Goal: Information Seeking & Learning: Find specific page/section

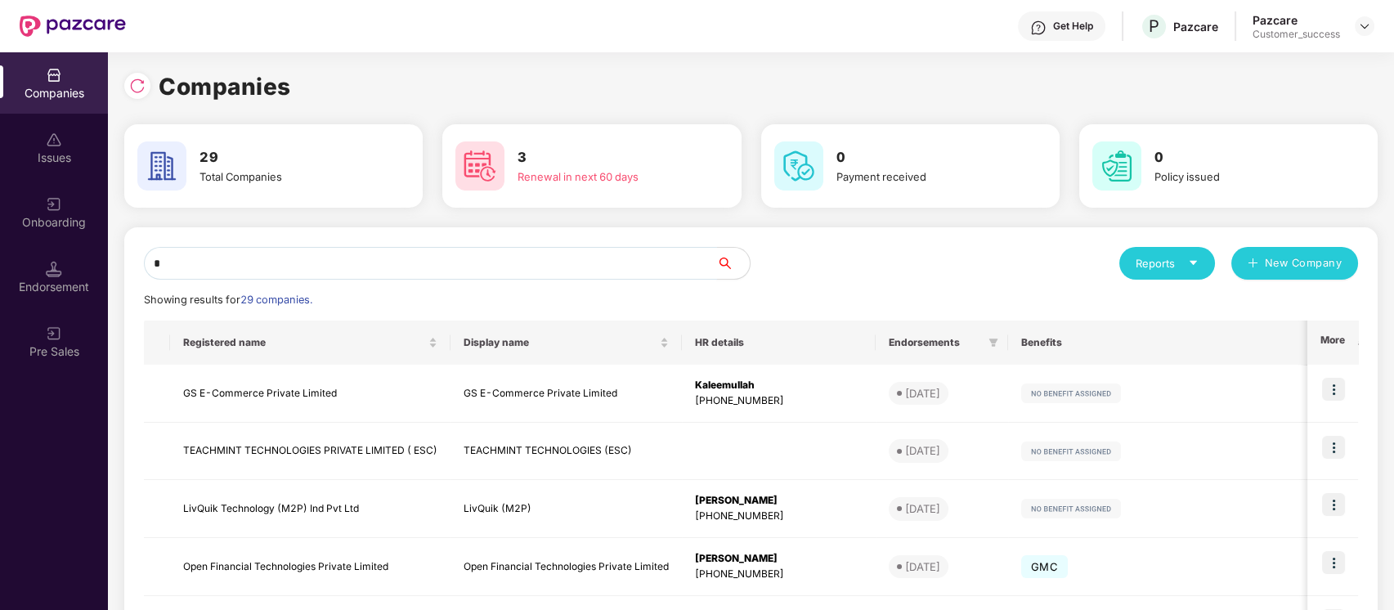
click at [534, 271] on input "*" at bounding box center [430, 263] width 573 height 33
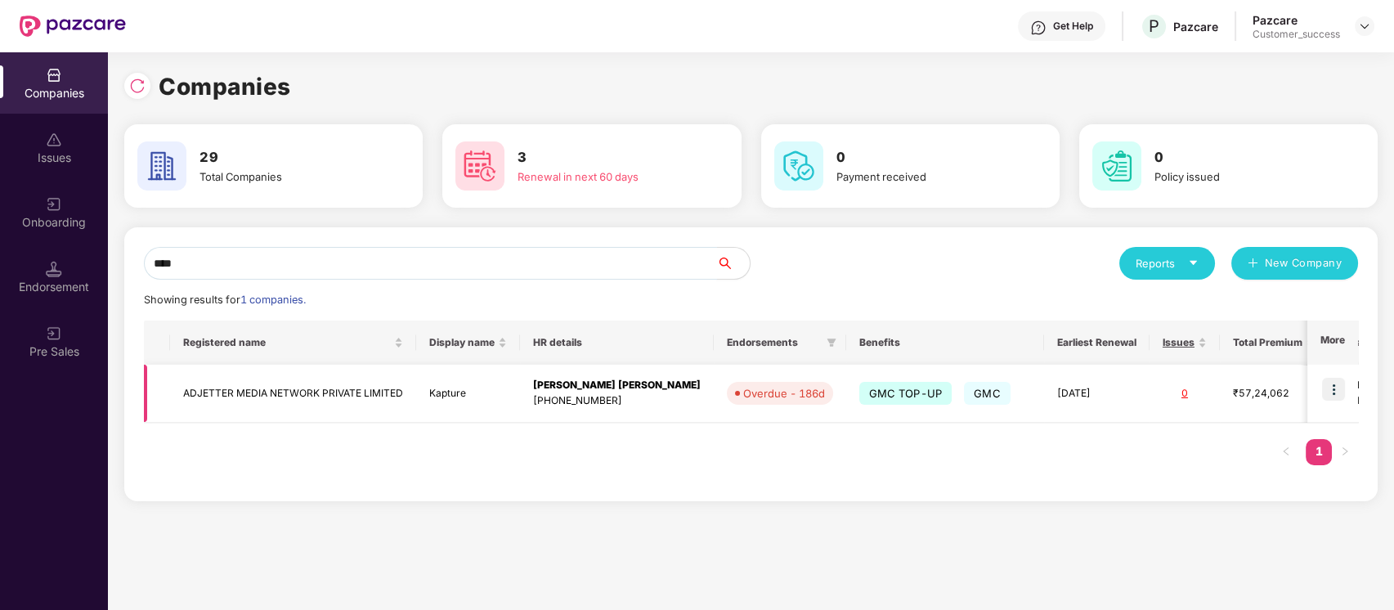
type input "****"
click at [1341, 390] on img at bounding box center [1333, 389] width 23 height 23
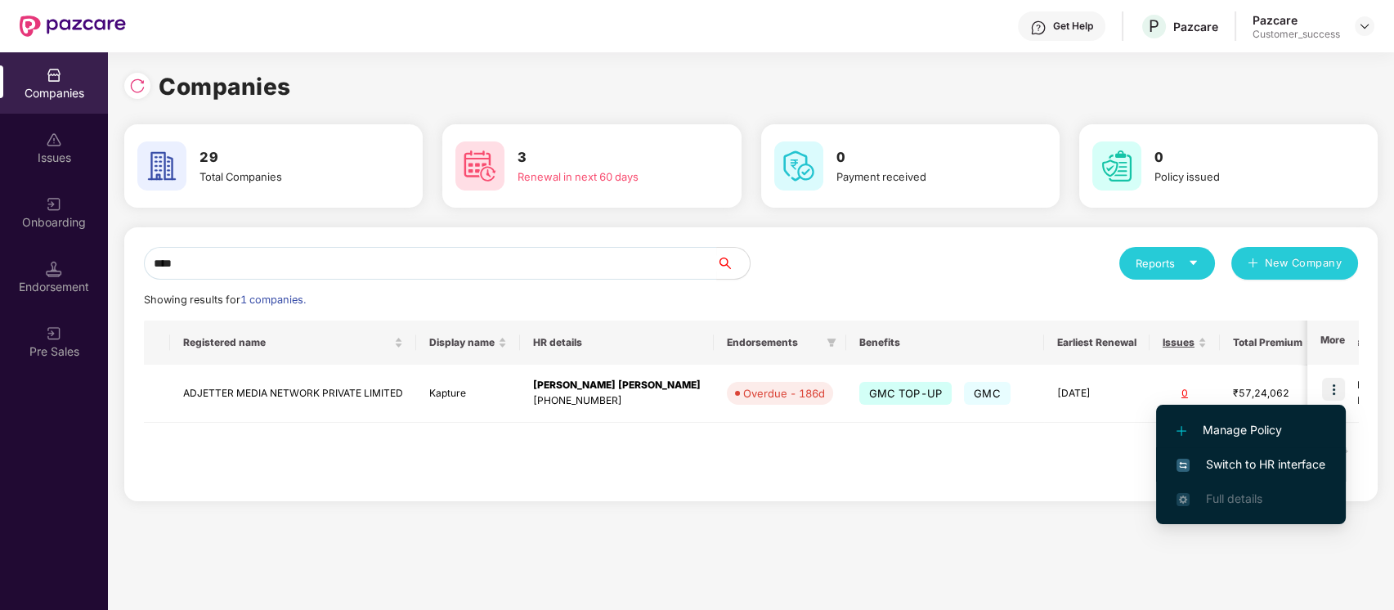
click at [1275, 454] on li "Switch to HR interface" at bounding box center [1251, 464] width 190 height 34
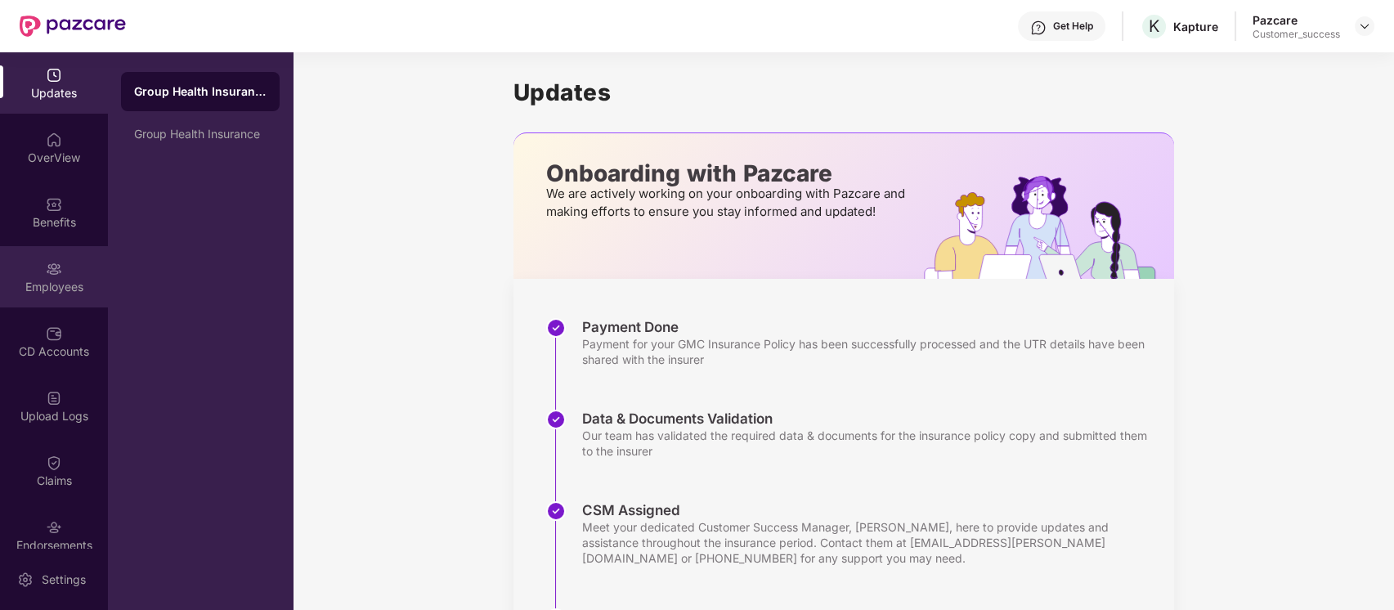
click at [46, 257] on div "Employees" at bounding box center [54, 276] width 108 height 61
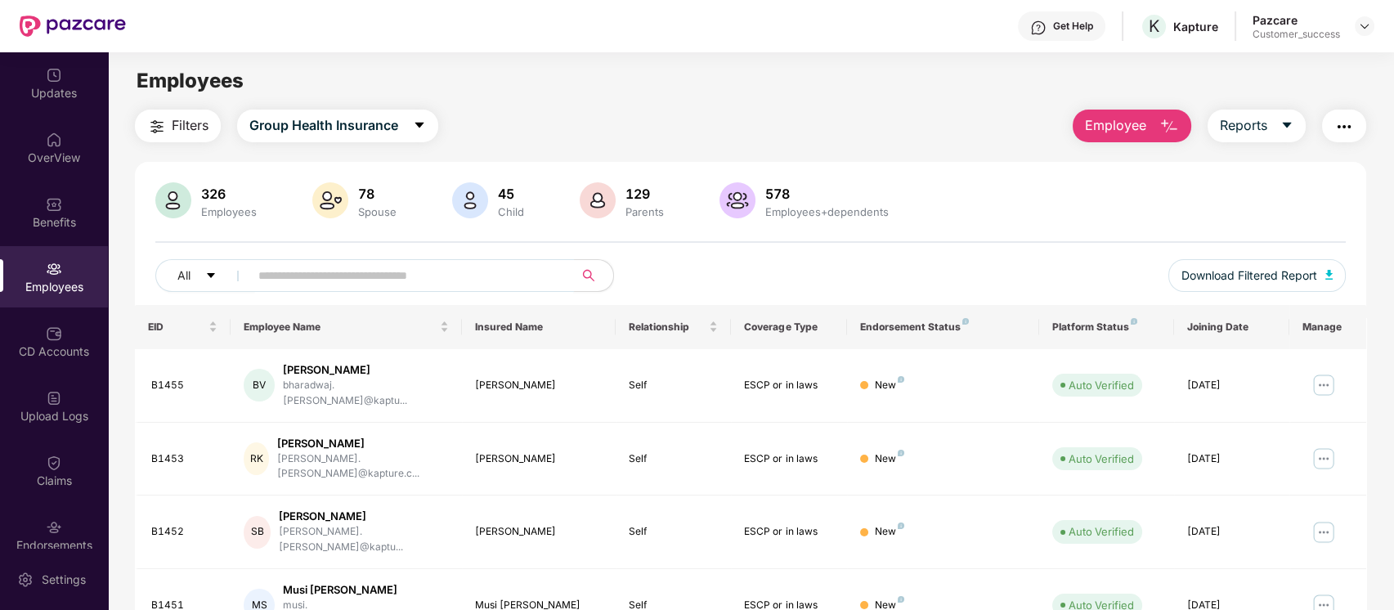
click at [460, 268] on input "text" at bounding box center [405, 275] width 294 height 25
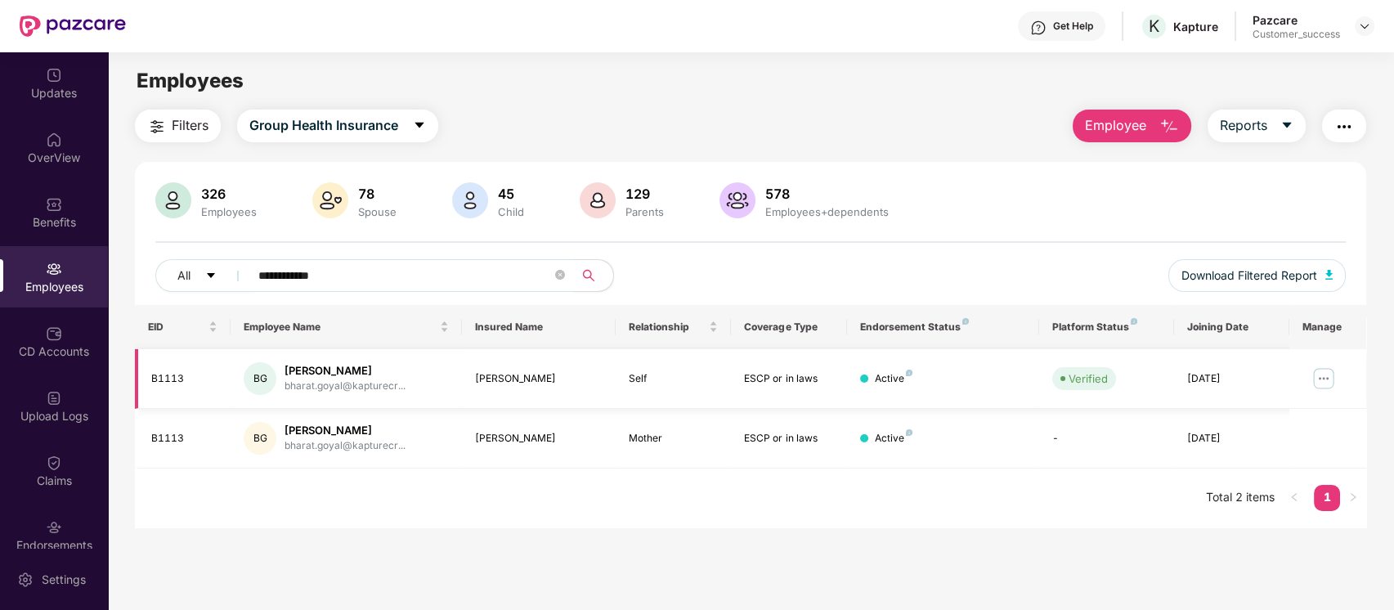
type input "**********"
click at [1317, 374] on img at bounding box center [1324, 378] width 26 height 26
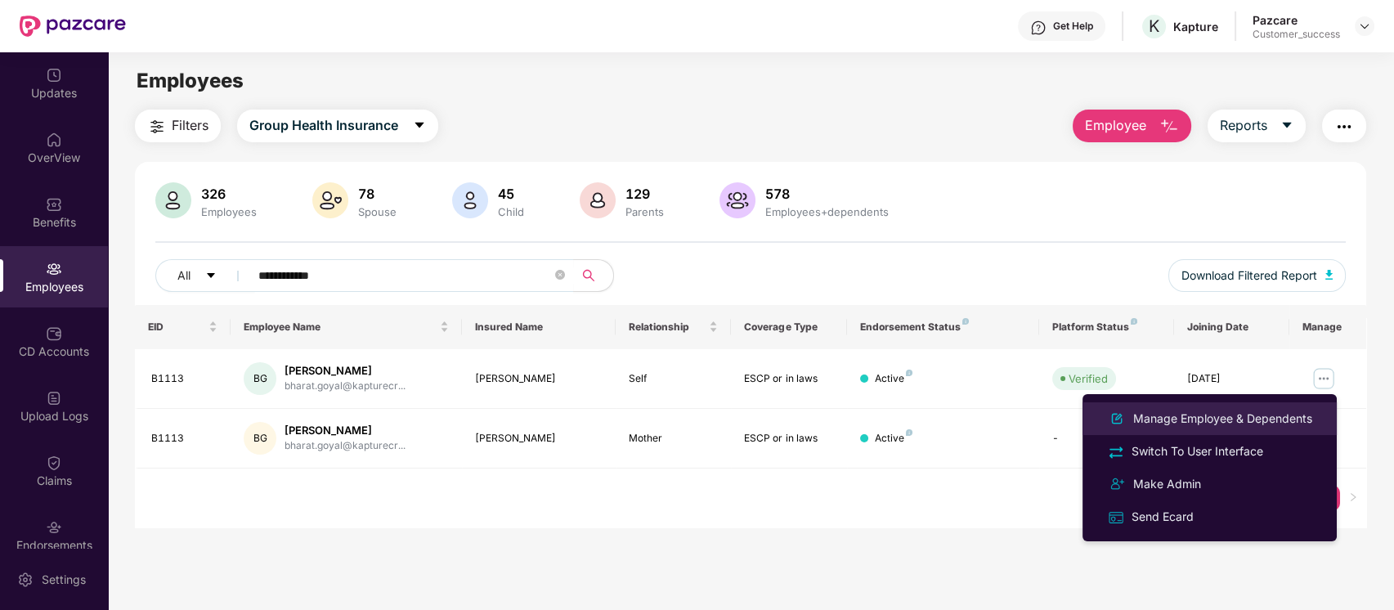
click at [1214, 428] on li "Manage Employee & Dependents" at bounding box center [1209, 418] width 254 height 33
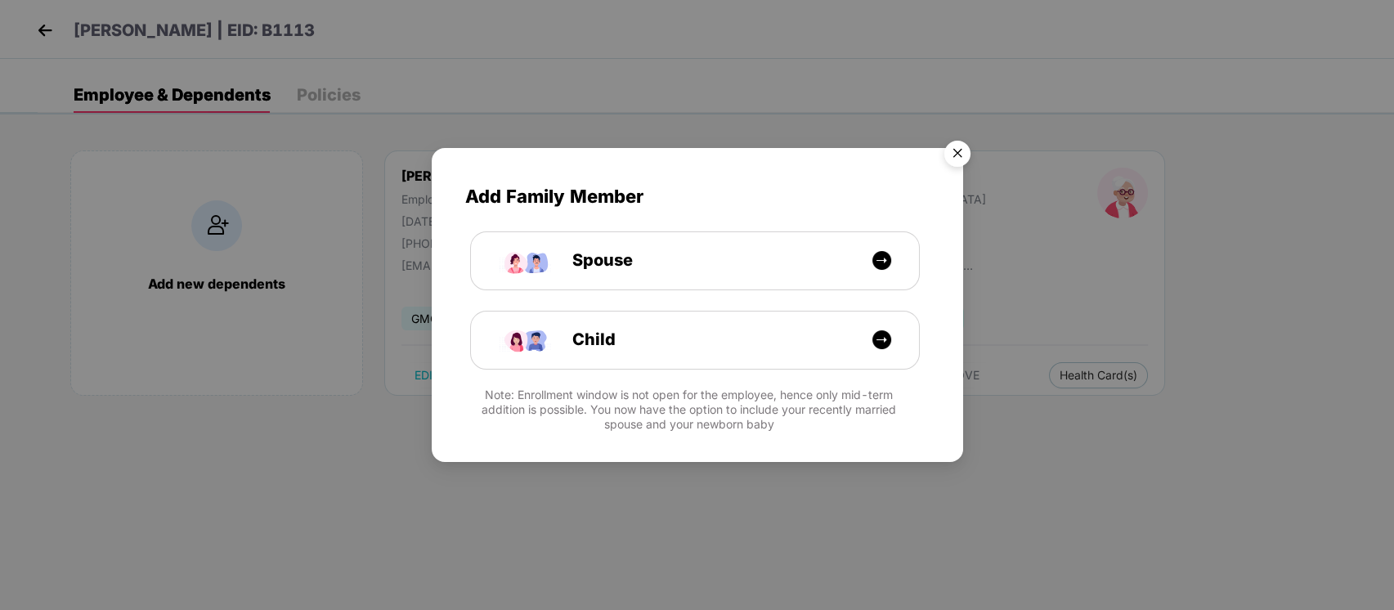
click at [961, 146] on img "Close" at bounding box center [957, 156] width 46 height 46
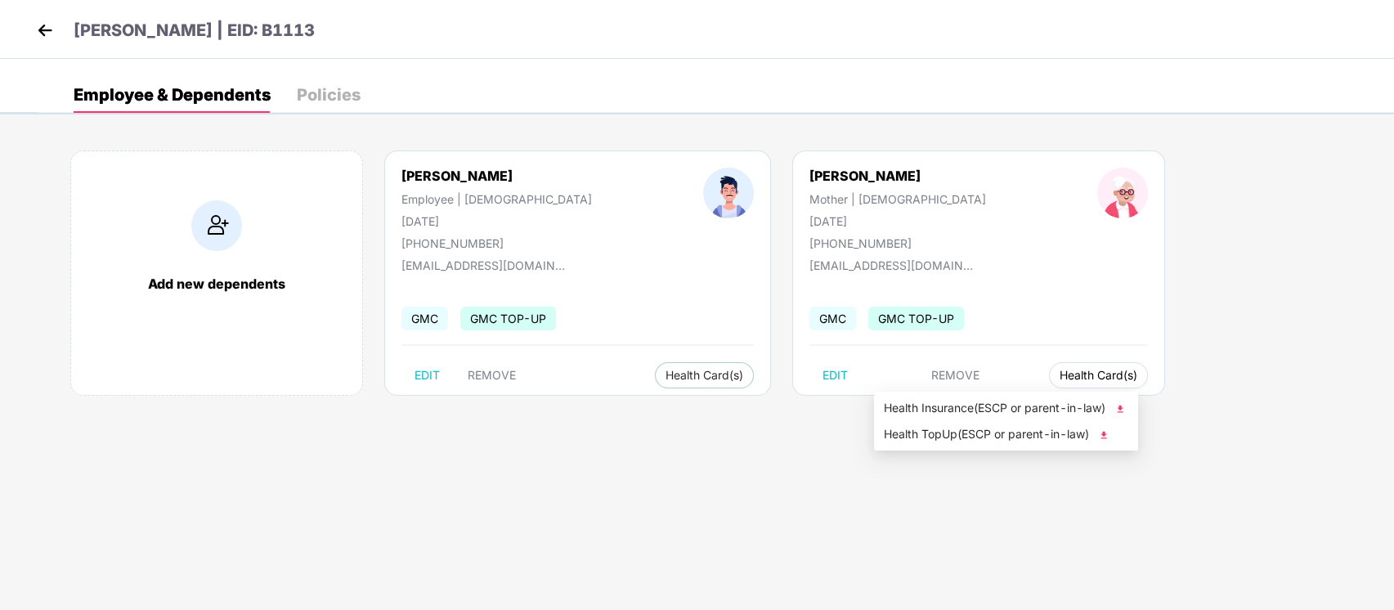
click at [920, 388] on body "[PERSON_NAME] | EID: B1113 Employee & Dependents Policies Add new dependents [P…" at bounding box center [697, 305] width 1394 height 610
click at [937, 443] on li "Health TopUp(ESCP or parent-in-law)" at bounding box center [1006, 434] width 264 height 26
click at [929, 401] on span "Health Insurance(ESCP or parent-in-law)" at bounding box center [1006, 408] width 244 height 18
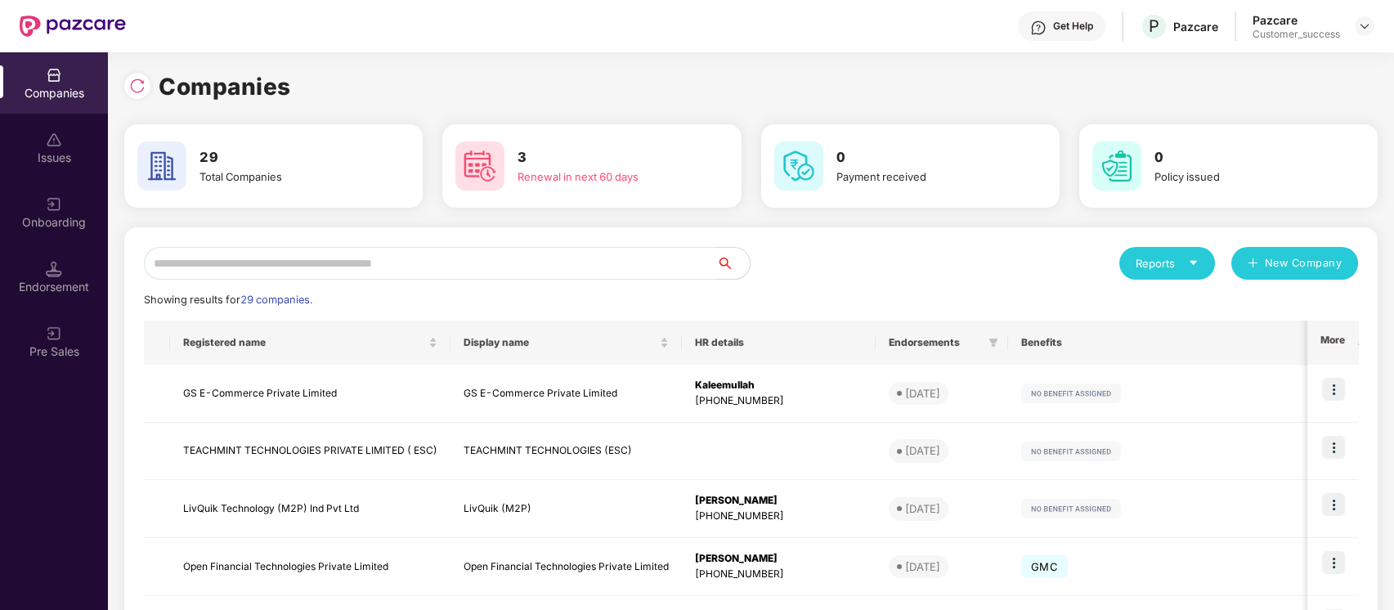
click at [628, 265] on input "text" at bounding box center [430, 263] width 573 height 33
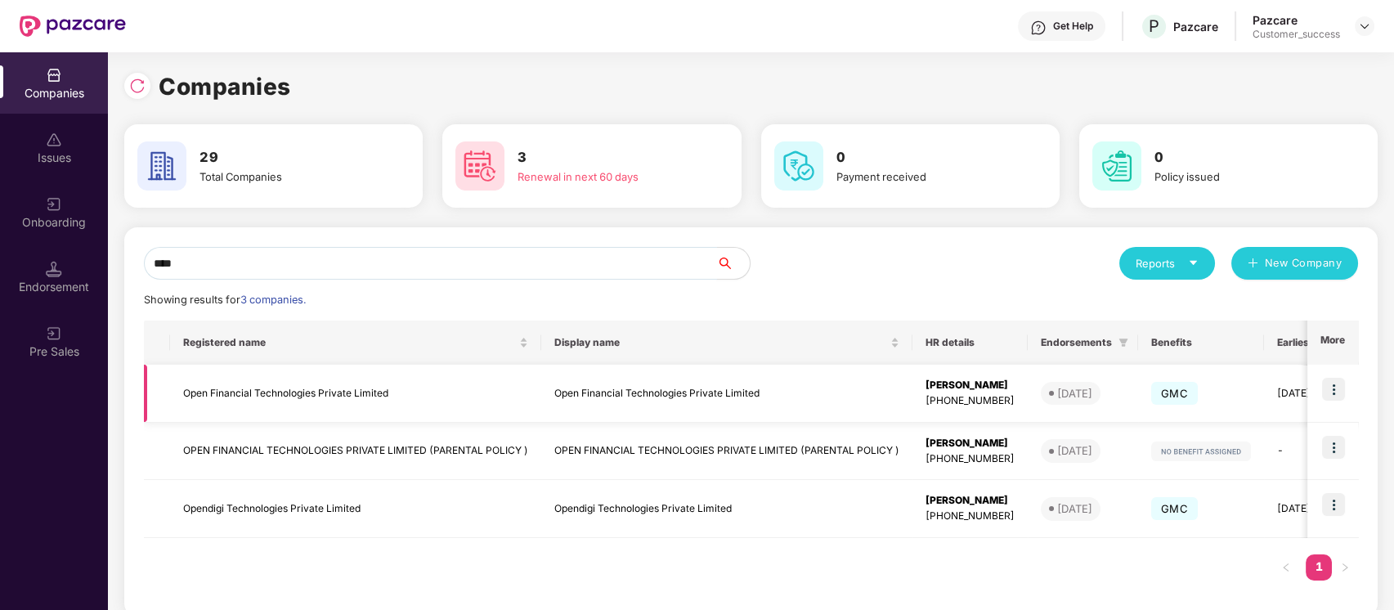
type input "****"
click at [1333, 387] on img at bounding box center [1333, 389] width 23 height 23
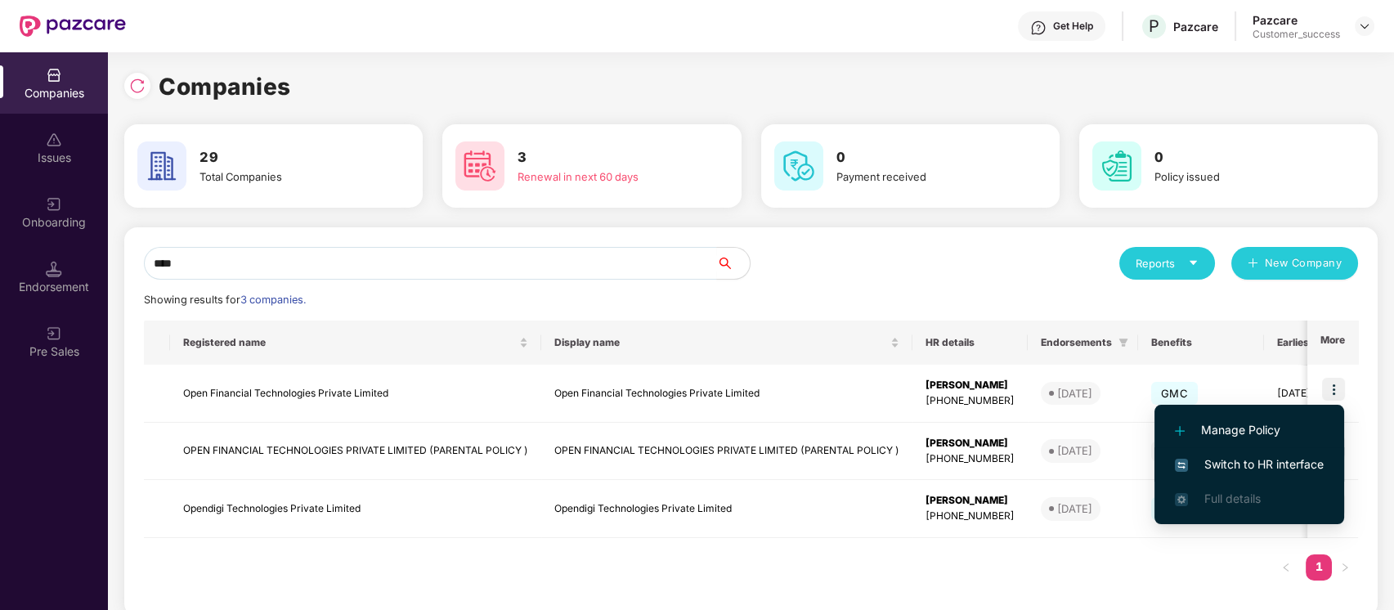
click at [1306, 468] on span "Switch to HR interface" at bounding box center [1249, 464] width 149 height 18
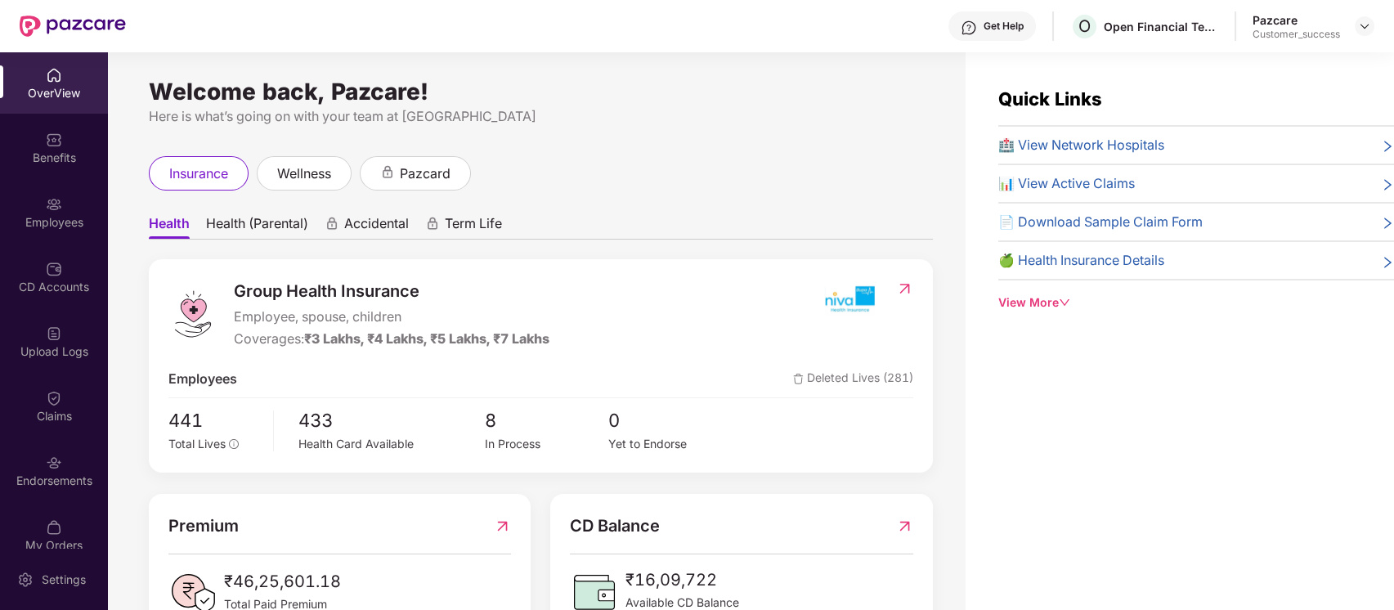
click at [60, 226] on div "Employees" at bounding box center [54, 222] width 108 height 16
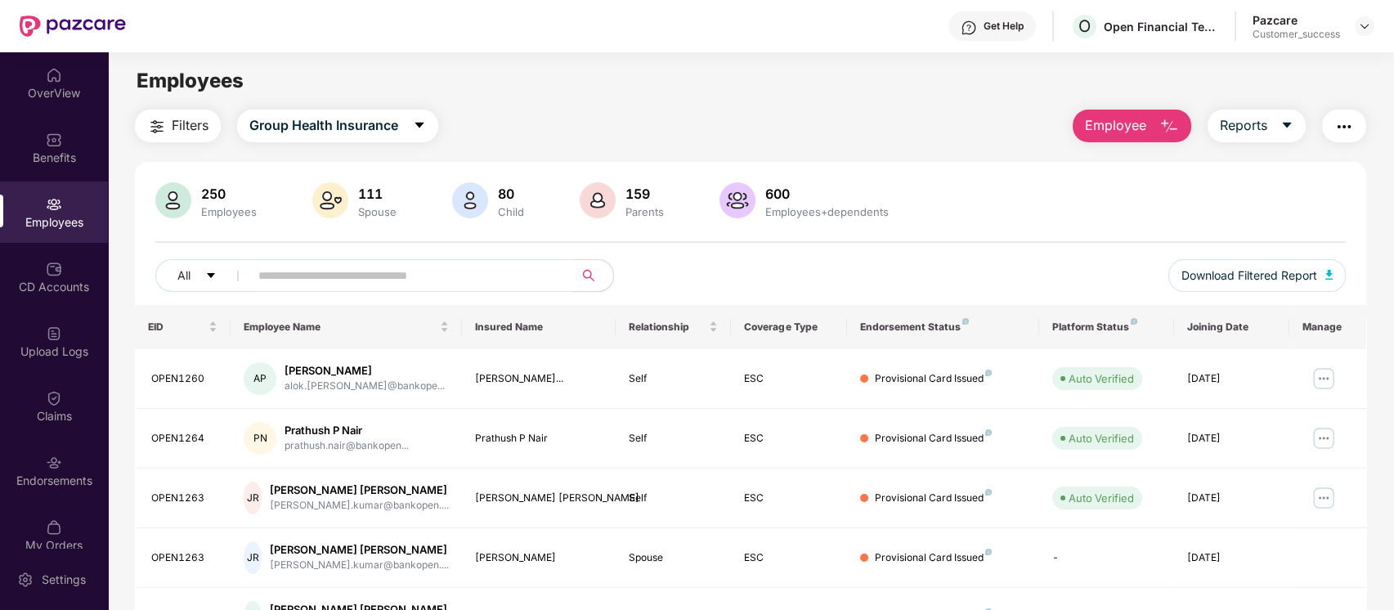
click at [1354, 113] on button "button" at bounding box center [1344, 126] width 44 height 33
click at [1286, 120] on icon "caret-down" at bounding box center [1286, 125] width 13 height 13
click at [1348, 120] on img "button" at bounding box center [1344, 127] width 20 height 20
click at [955, 220] on div "250 Employees 111 Spouse 80 Child 159 Parents 600 Employees+dependents" at bounding box center [750, 201] width 1191 height 39
click at [1351, 124] on img "button" at bounding box center [1344, 127] width 20 height 20
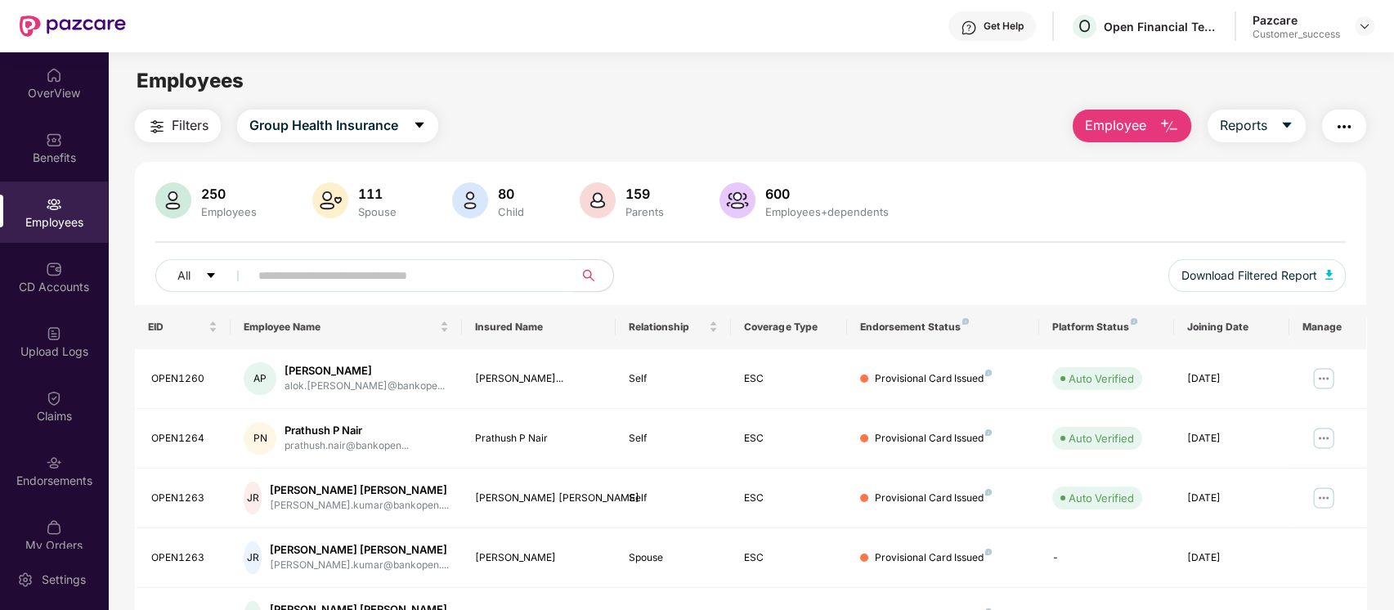
click at [992, 268] on div "All Download Filtered Report" at bounding box center [750, 282] width 1191 height 46
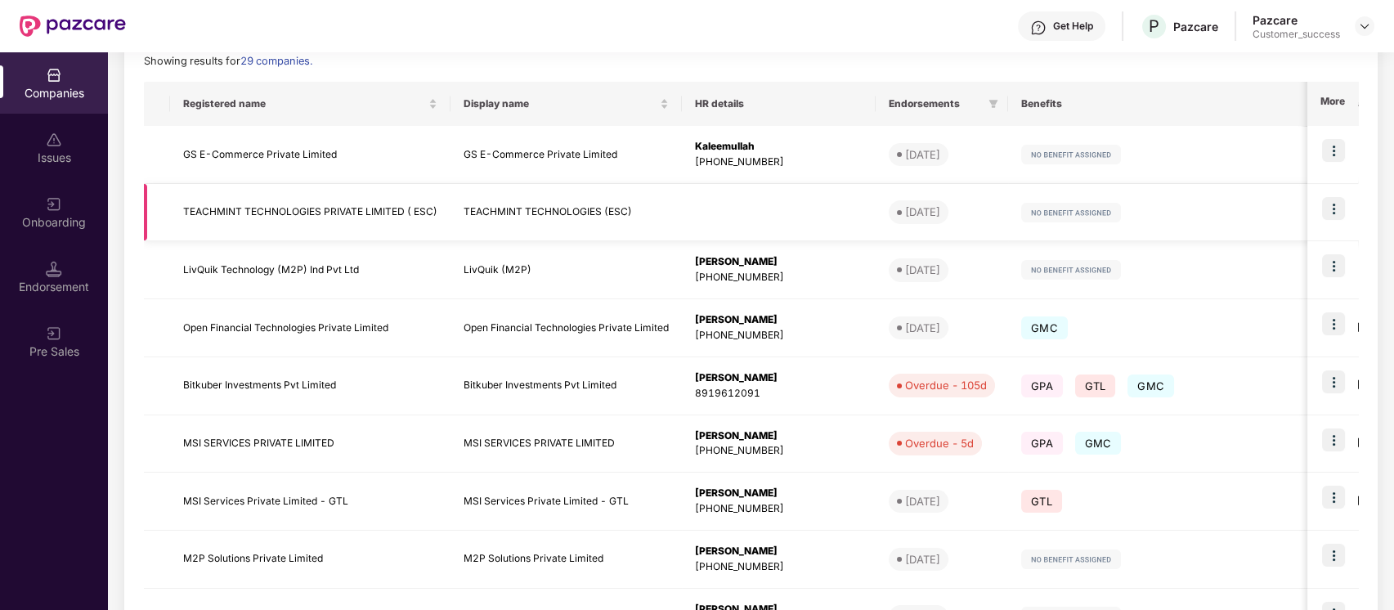
scroll to position [249, 0]
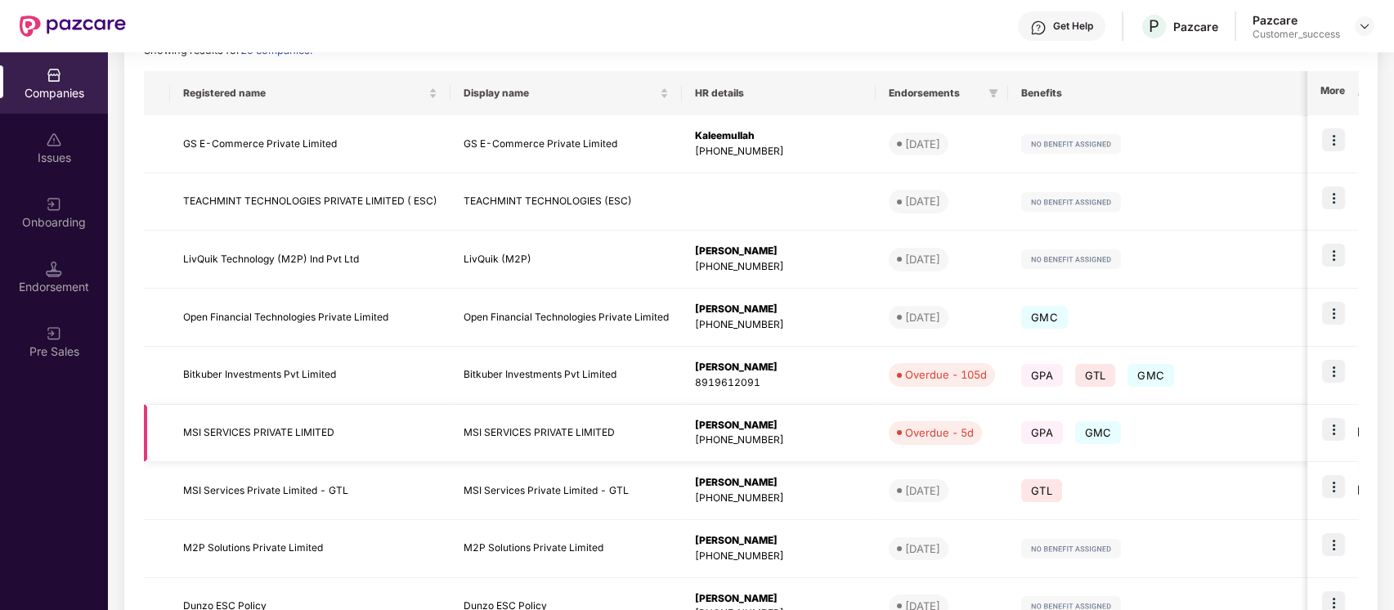
click at [1333, 423] on img at bounding box center [1333, 429] width 23 height 23
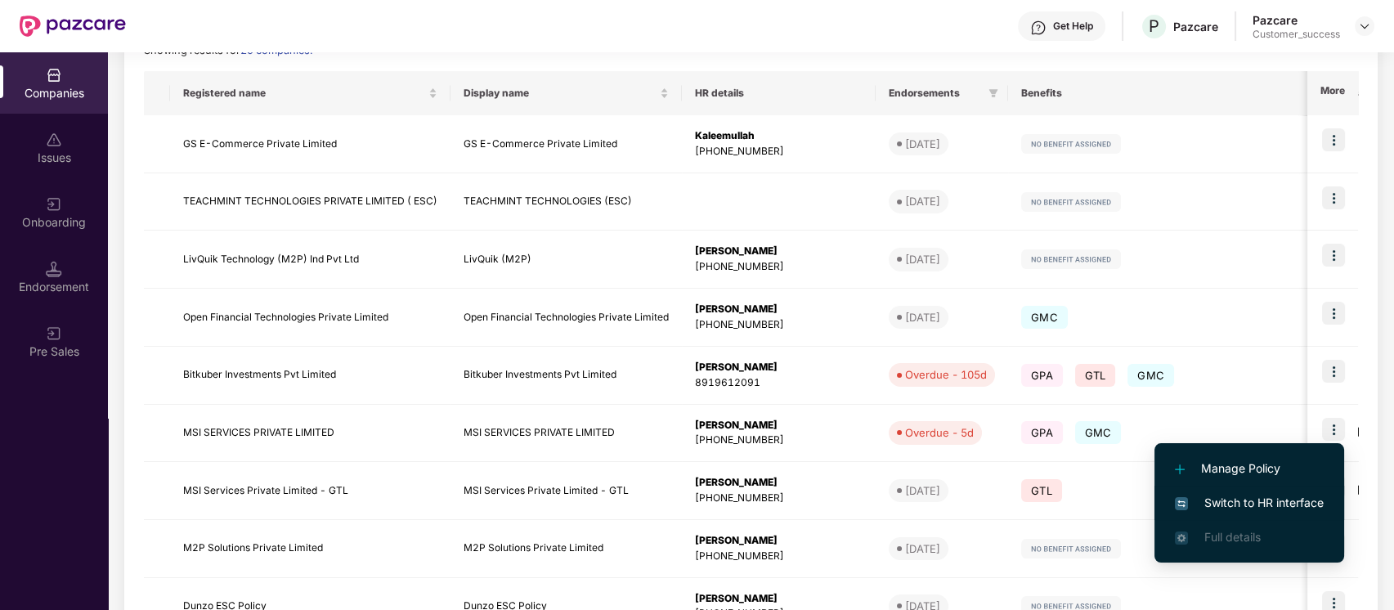
click at [1224, 501] on span "Switch to HR interface" at bounding box center [1249, 503] width 149 height 18
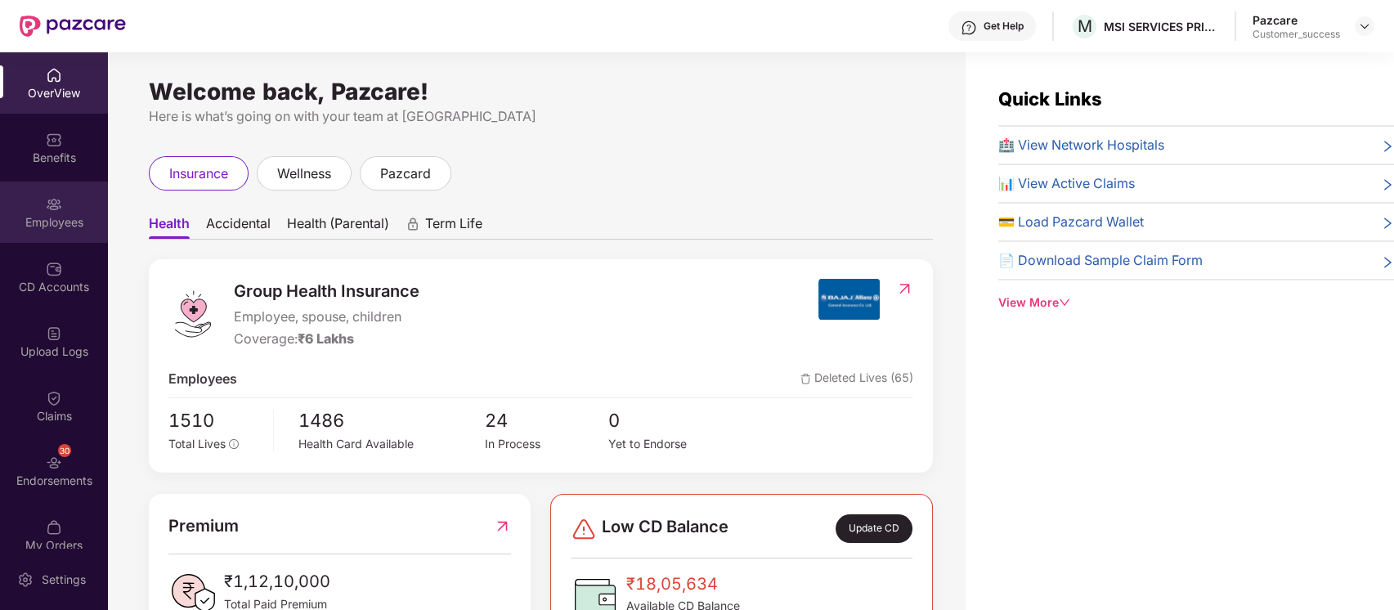
click at [23, 211] on div "Employees" at bounding box center [54, 211] width 108 height 61
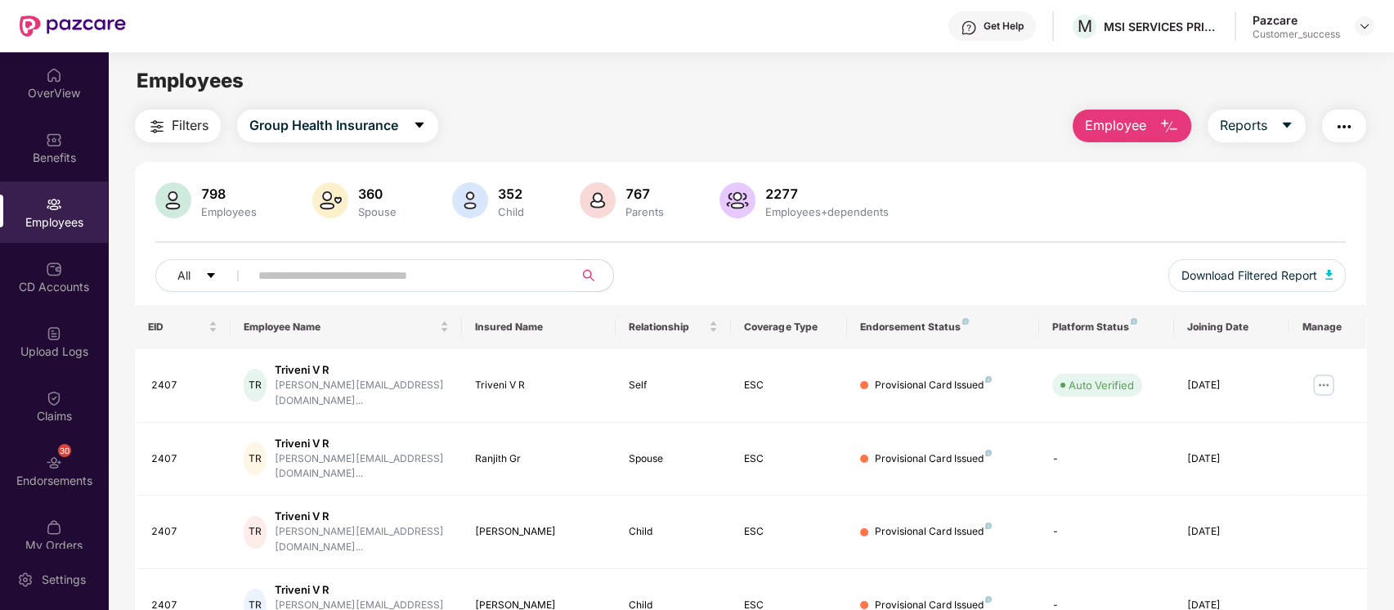
click at [1347, 123] on img "button" at bounding box center [1344, 127] width 20 height 20
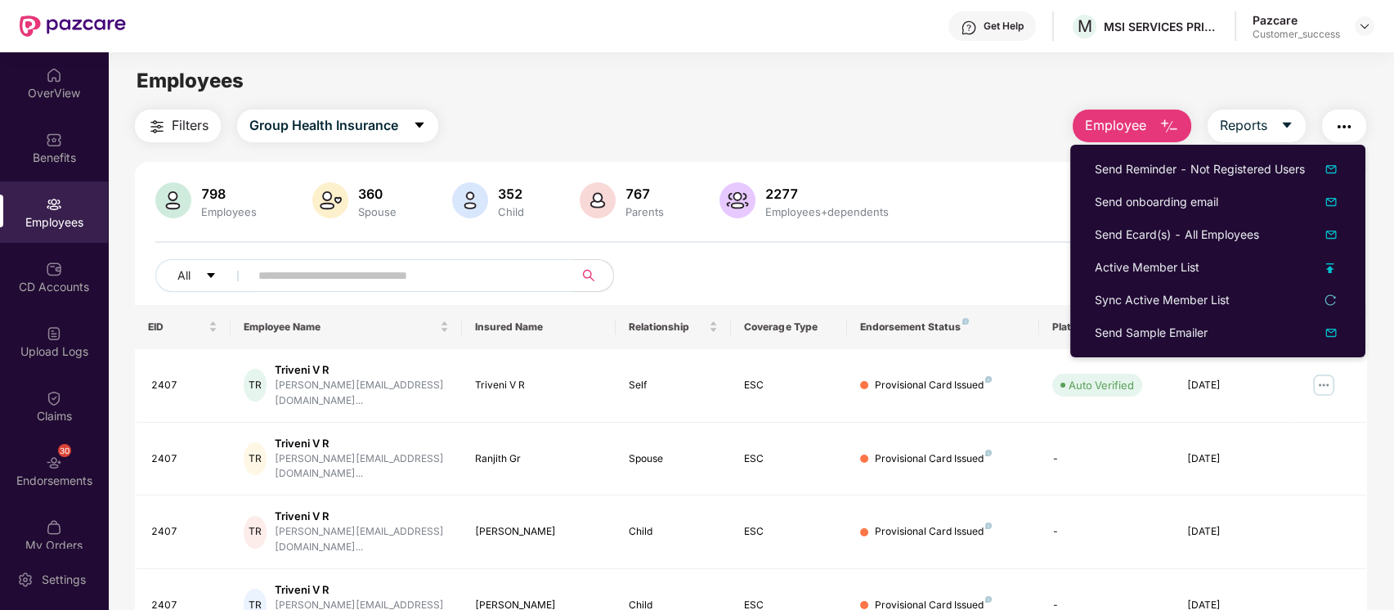
click at [972, 278] on div "All Download Filtered Report" at bounding box center [750, 282] width 1191 height 46
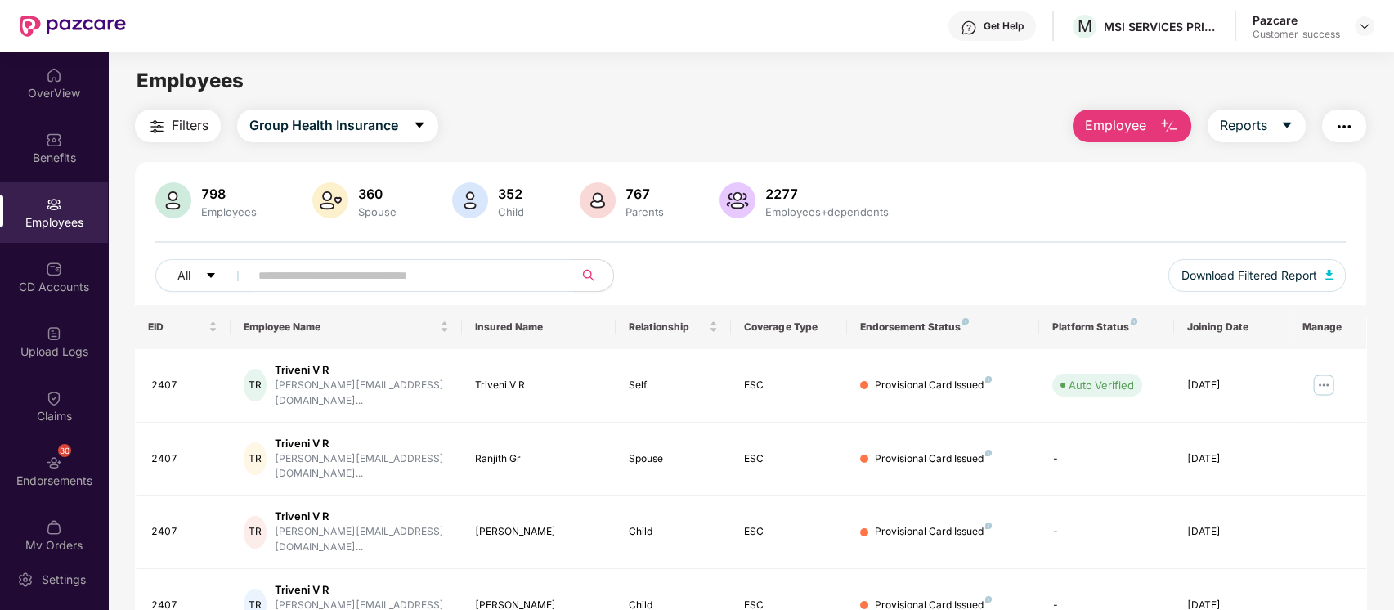
scroll to position [21, 0]
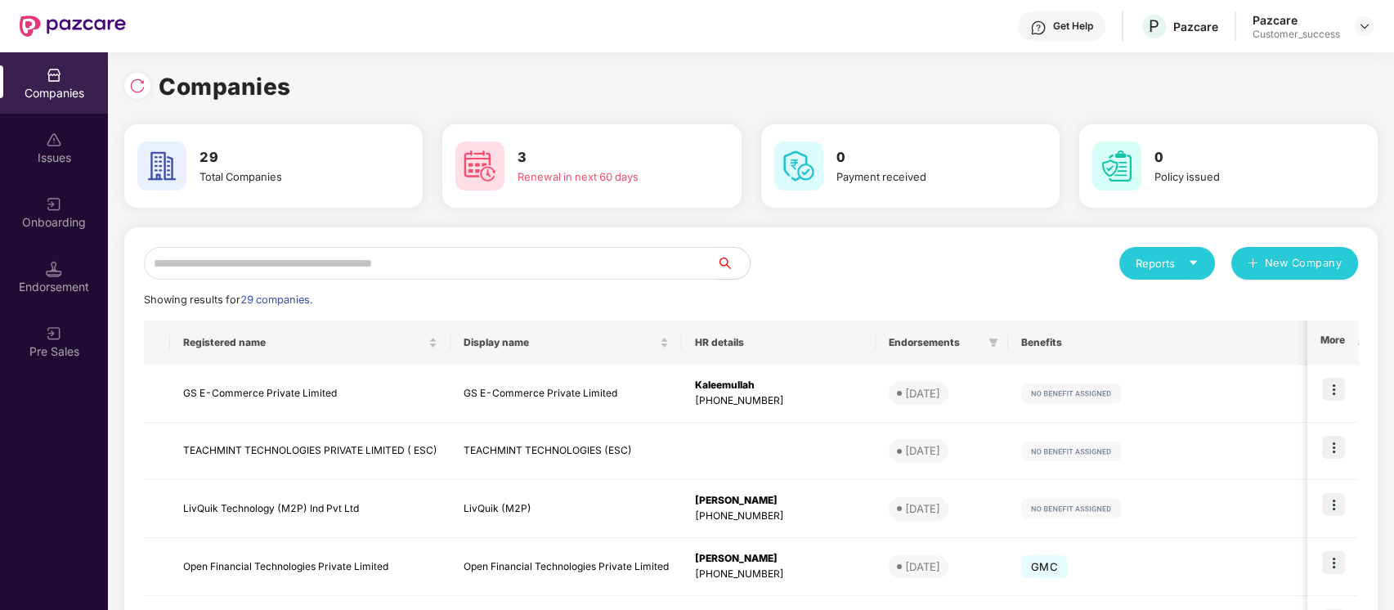
click at [631, 271] on input "text" at bounding box center [430, 263] width 573 height 33
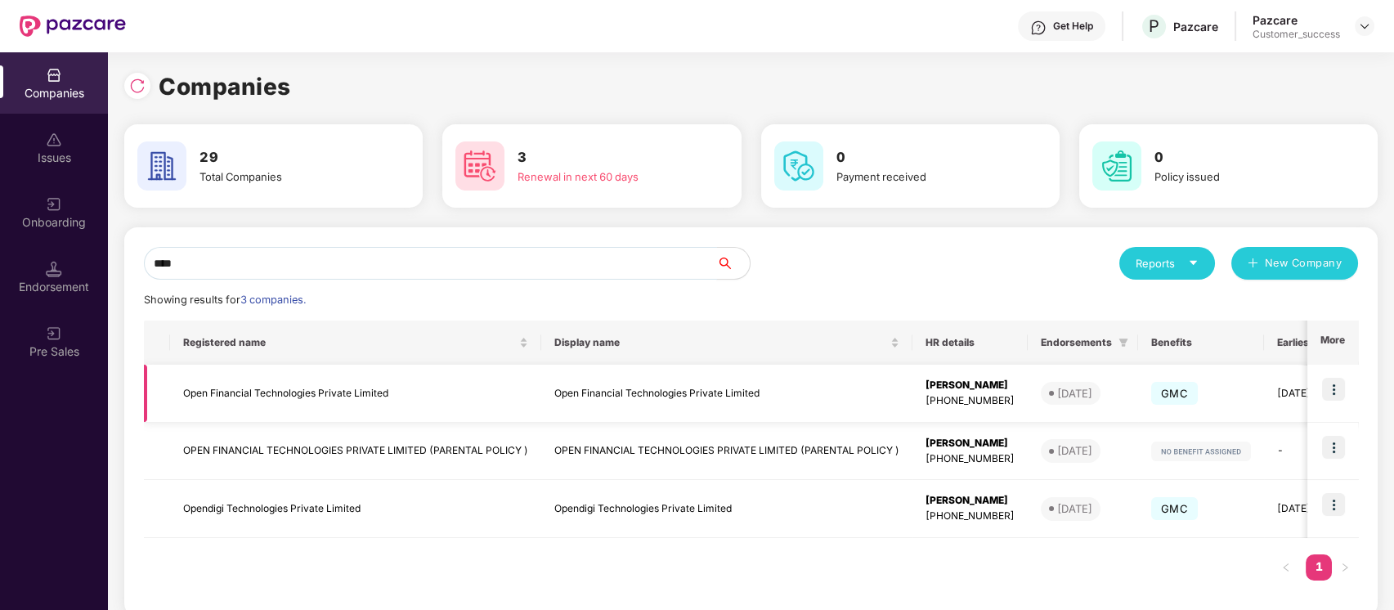
type input "****"
click at [1334, 388] on img at bounding box center [1333, 389] width 23 height 23
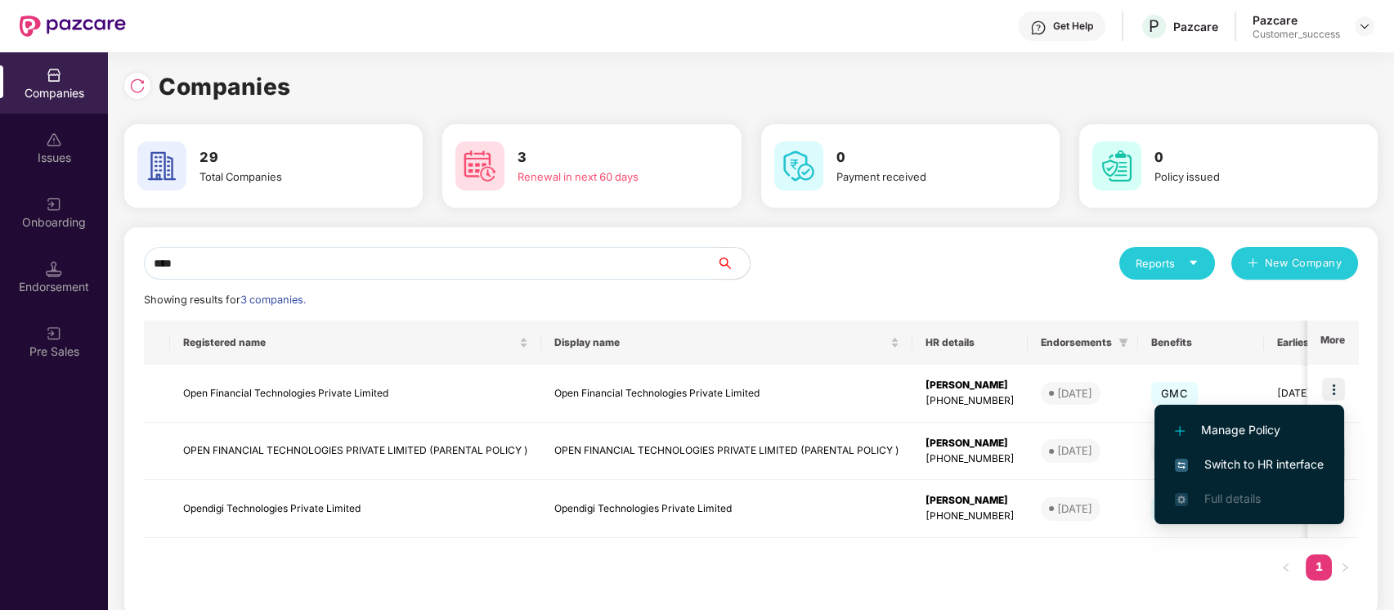
click at [1308, 462] on span "Switch to HR interface" at bounding box center [1249, 464] width 149 height 18
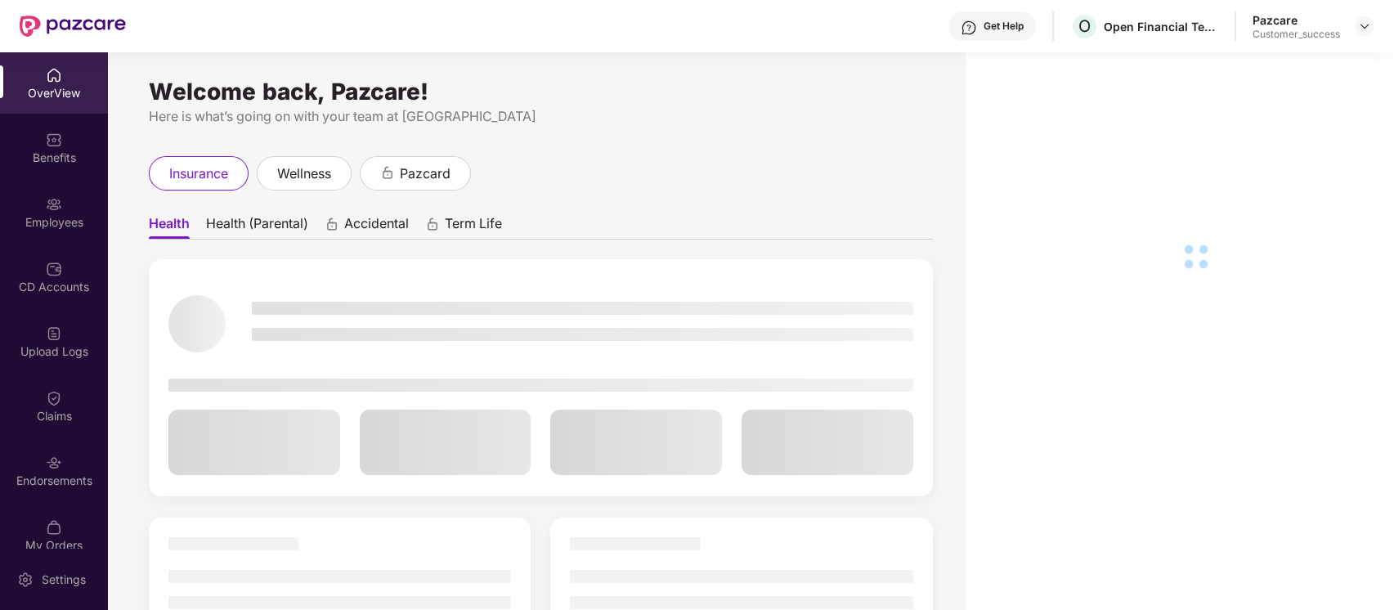
click at [34, 199] on div "Employees" at bounding box center [54, 211] width 108 height 61
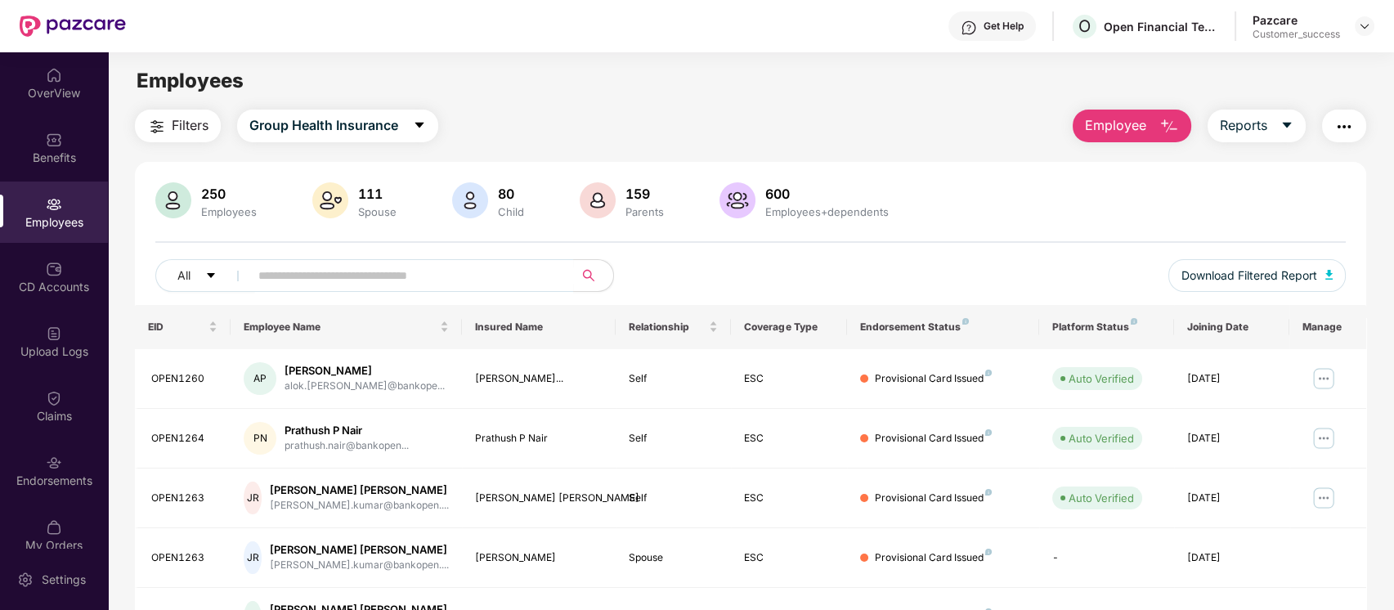
click at [1348, 126] on img "button" at bounding box center [1344, 127] width 20 height 20
click at [942, 258] on div "250 Employees 111 Spouse 80 Child 159 Parents 600 Employees+dependents All Down…" at bounding box center [751, 243] width 1232 height 123
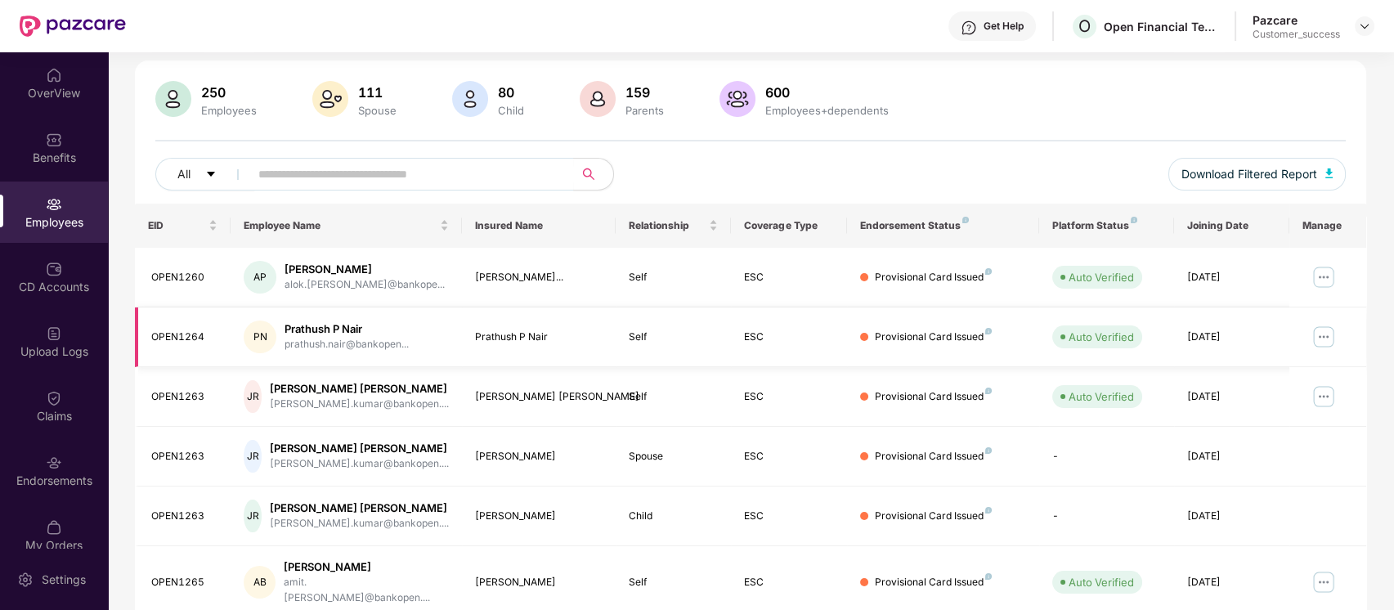
scroll to position [102, 0]
click at [1321, 277] on img at bounding box center [1324, 276] width 26 height 26
click at [1019, 160] on div "All Download Filtered Report" at bounding box center [750, 180] width 1191 height 46
click at [64, 336] on div "Upload Logs" at bounding box center [54, 341] width 108 height 61
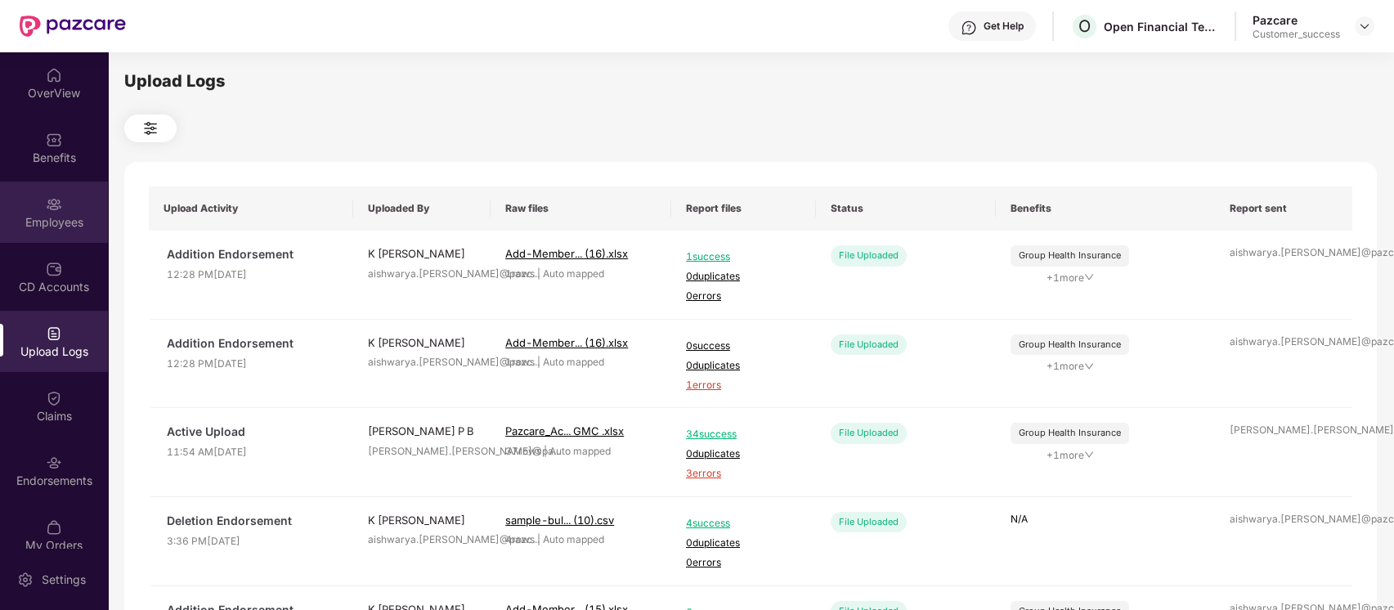
click at [71, 219] on div "Employees" at bounding box center [54, 222] width 108 height 16
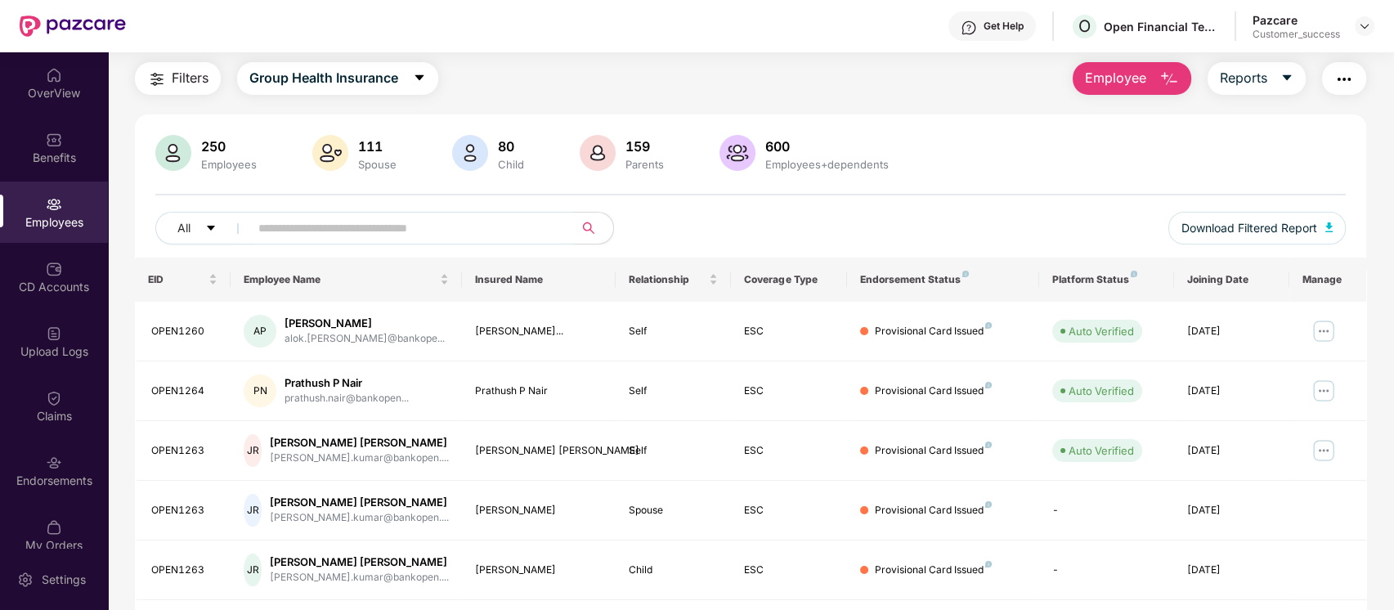
scroll to position [46, 0]
click at [1348, 85] on img "button" at bounding box center [1344, 81] width 20 height 20
click at [868, 217] on div "All Download Filtered Report" at bounding box center [750, 236] width 1191 height 46
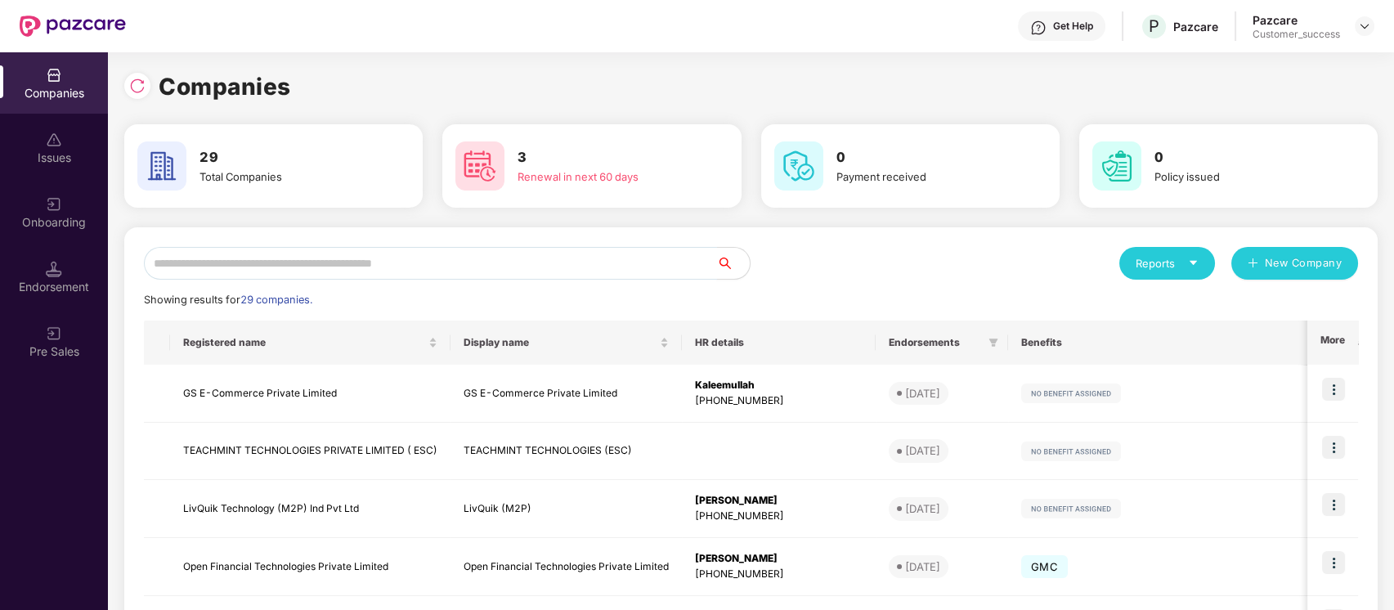
click at [632, 258] on input "text" at bounding box center [430, 263] width 573 height 33
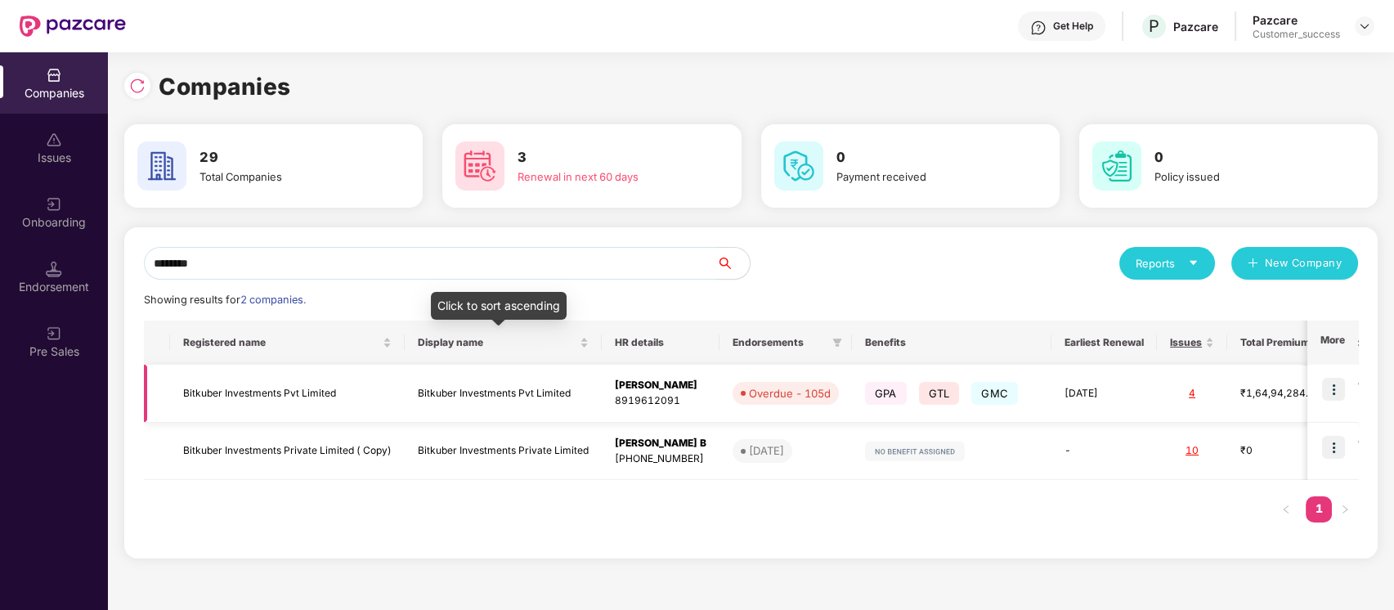
type input "********"
click at [393, 393] on td "Bitkuber Investments Pvt Limited" at bounding box center [287, 394] width 235 height 58
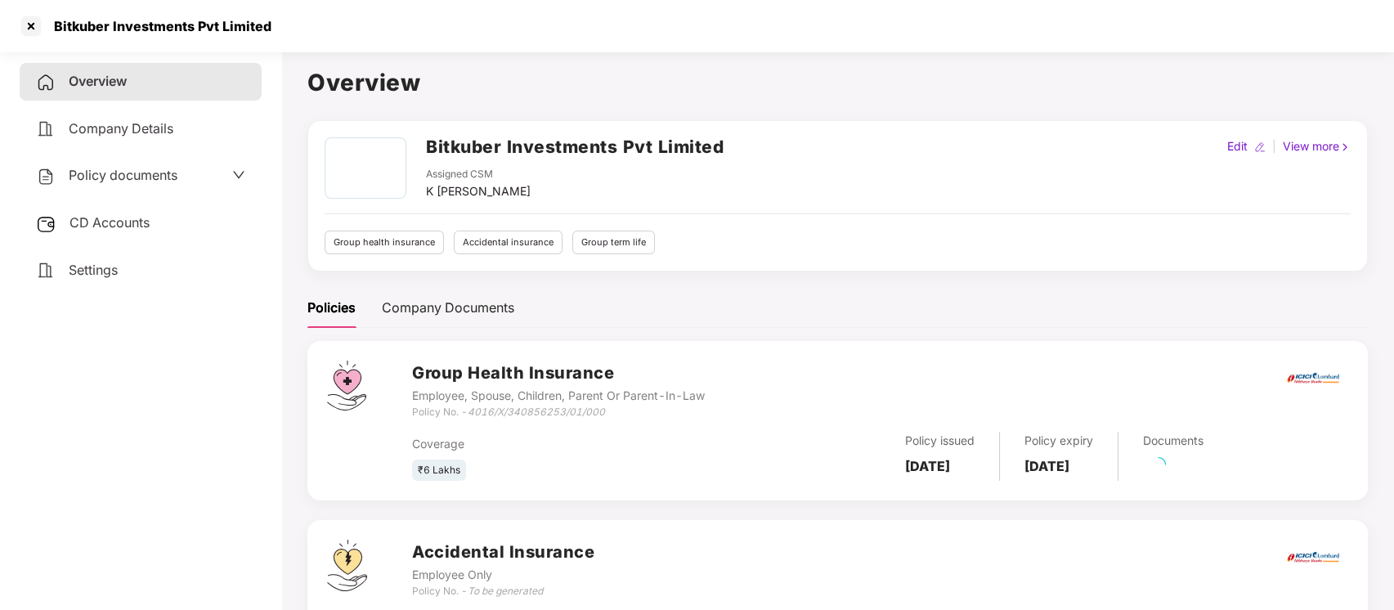
click at [115, 176] on span "Policy documents" at bounding box center [123, 175] width 109 height 16
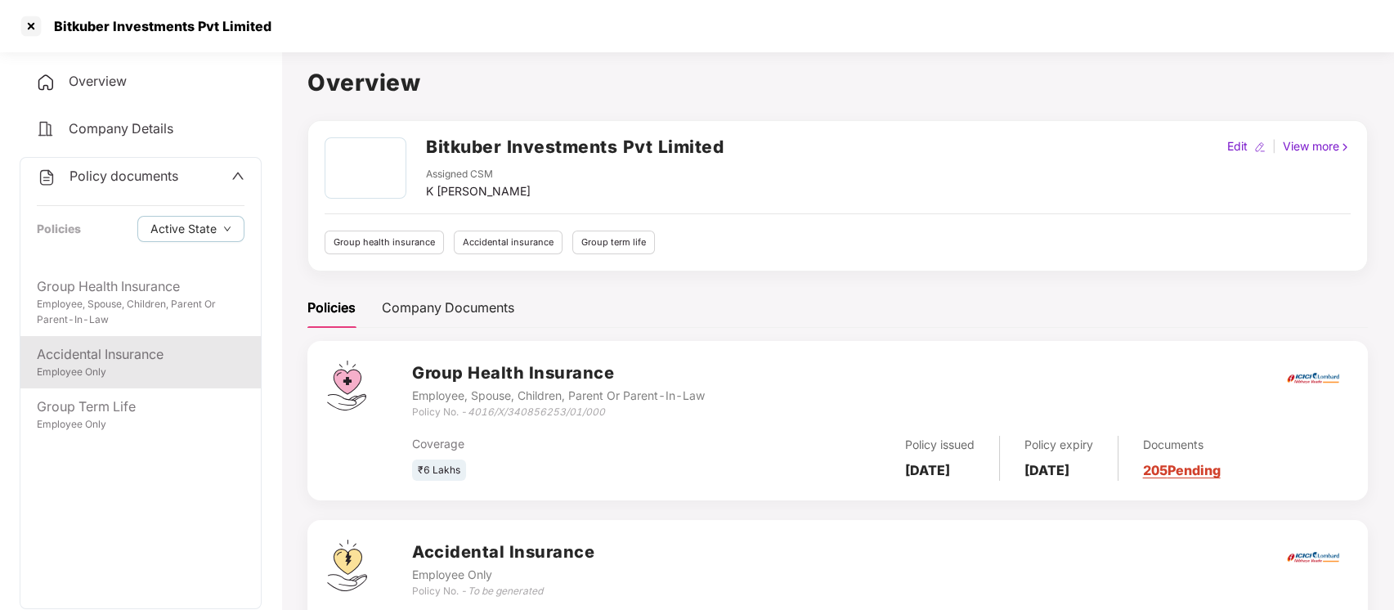
click at [156, 380] on div "Accidental Insurance Employee Only" at bounding box center [140, 362] width 240 height 52
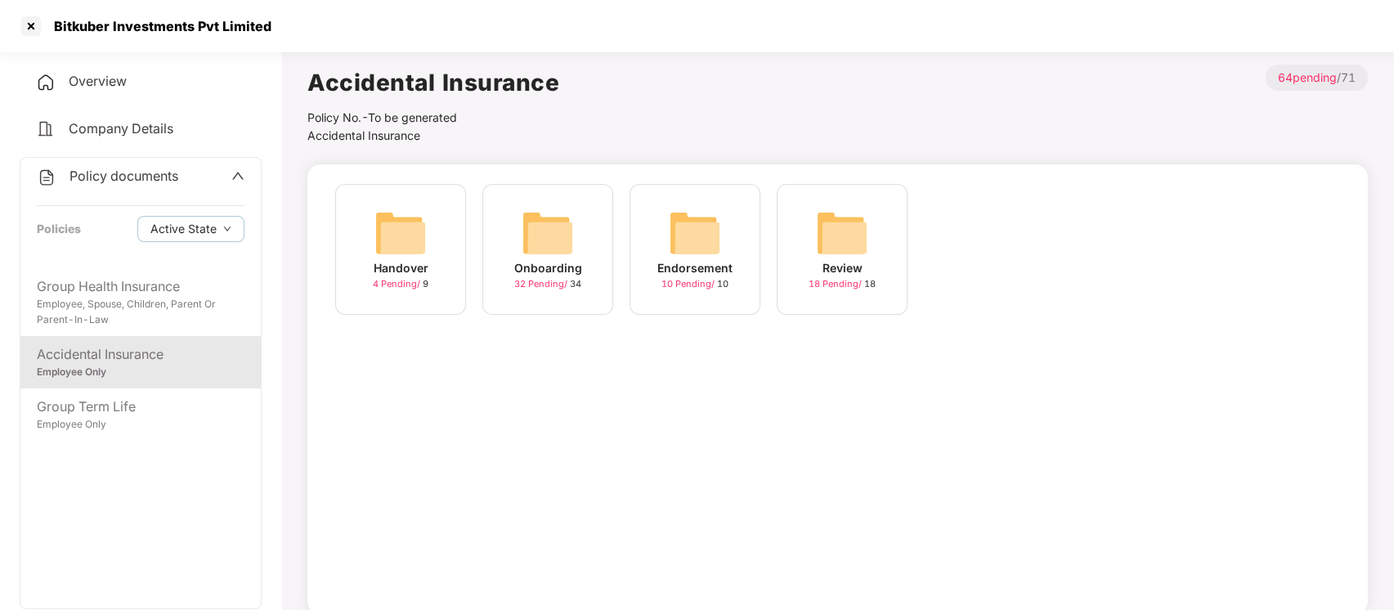
click at [560, 225] on img at bounding box center [548, 233] width 52 height 52
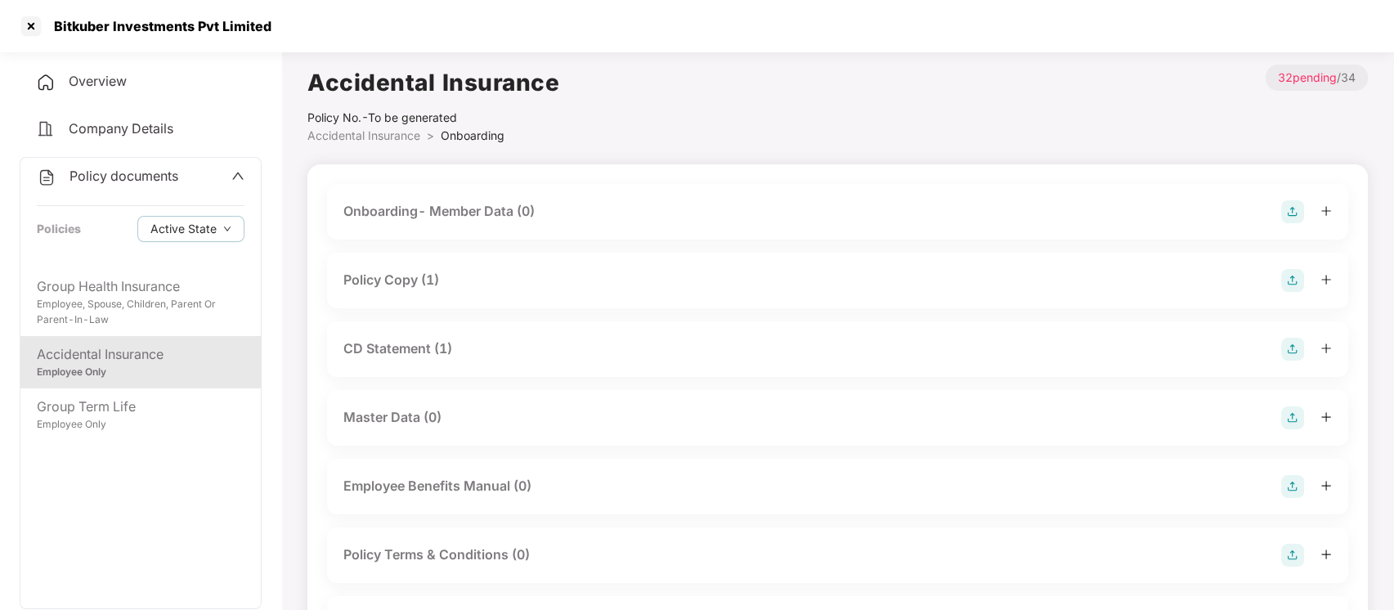
click at [132, 365] on div "Employee Only" at bounding box center [141, 373] width 208 height 16
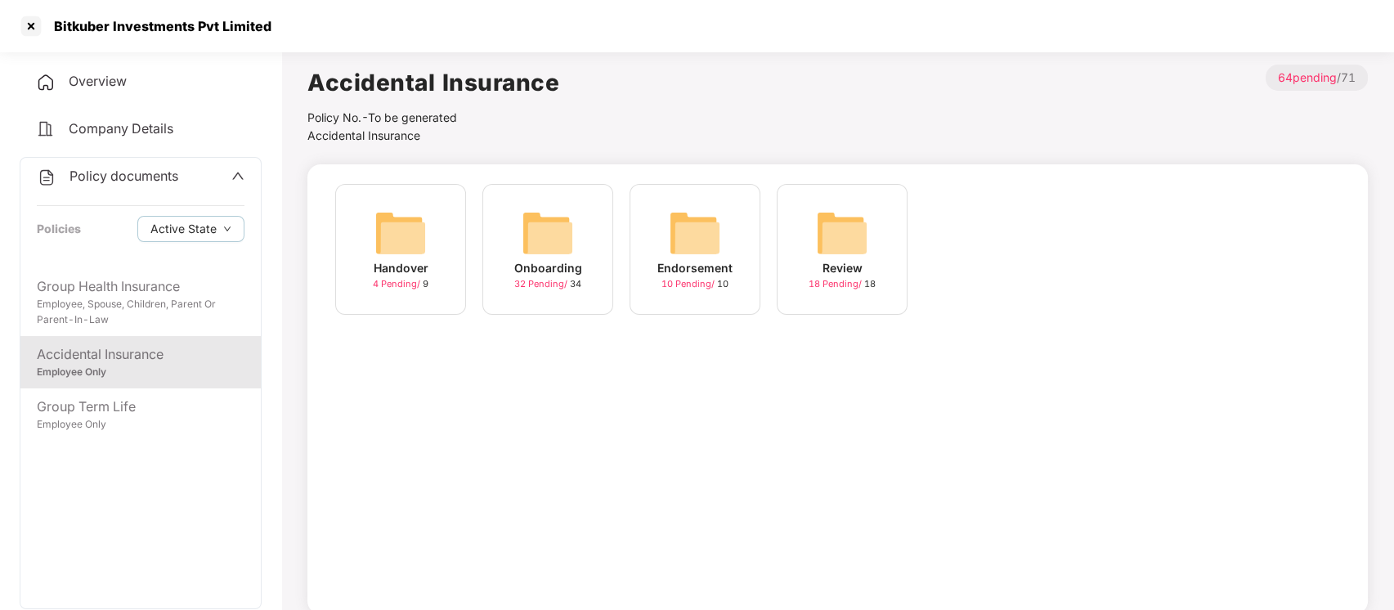
click at [144, 363] on div "Accidental Insurance" at bounding box center [141, 354] width 208 height 20
click at [418, 268] on div "Handover" at bounding box center [401, 268] width 55 height 18
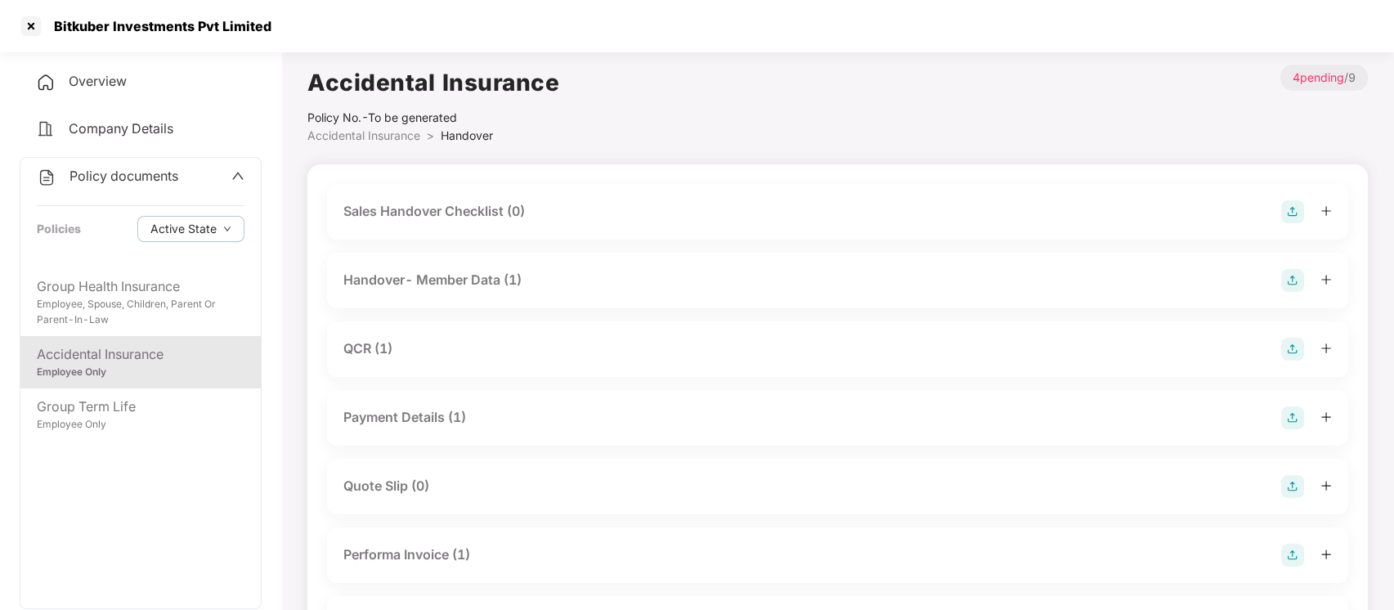
click at [373, 141] on span "Accidental Insurance" at bounding box center [363, 135] width 113 height 14
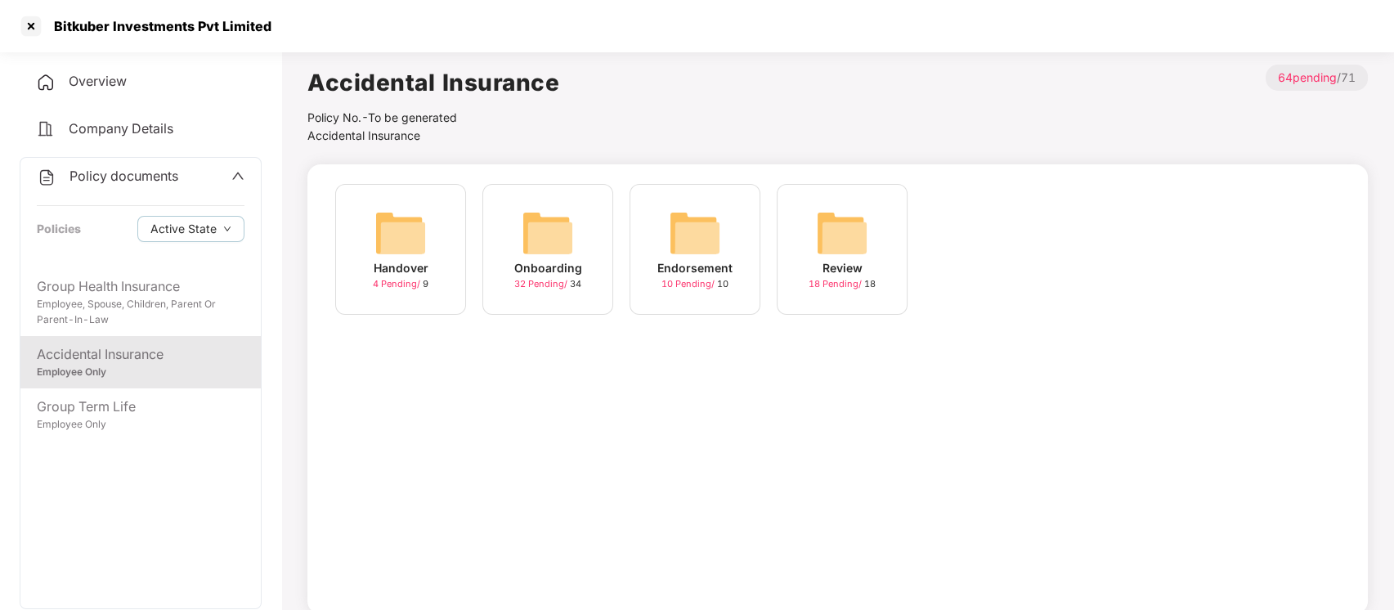
click at [551, 251] on img at bounding box center [548, 233] width 52 height 52
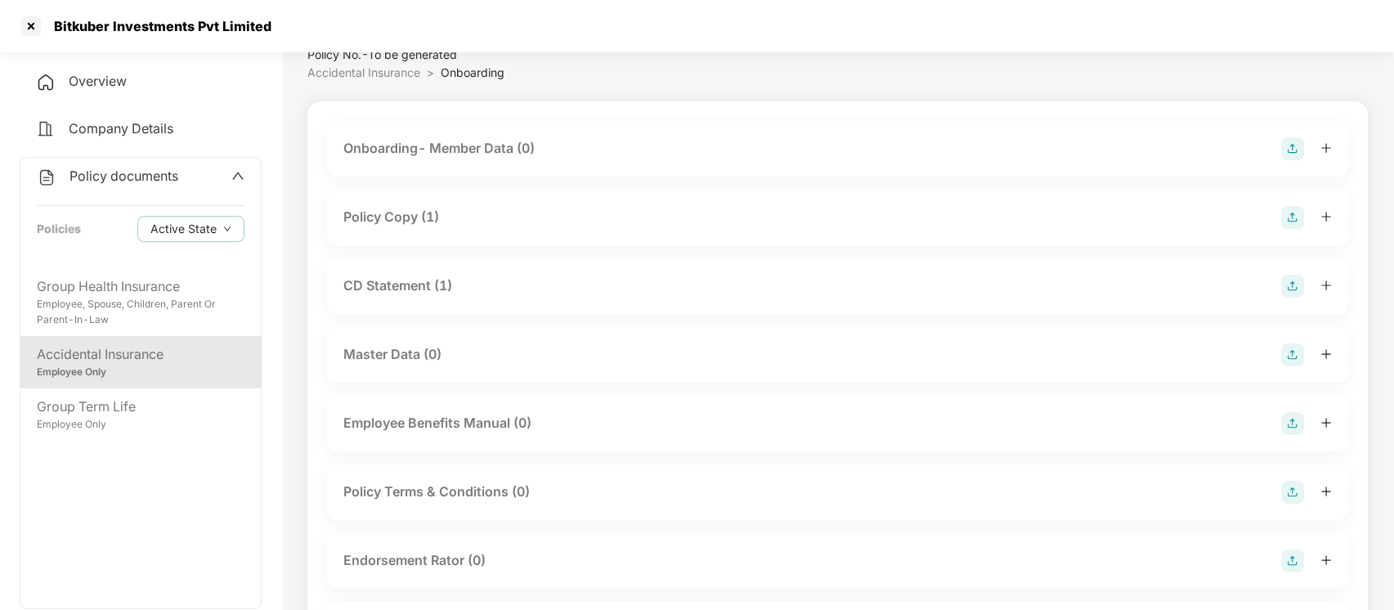
scroll to position [69, 0]
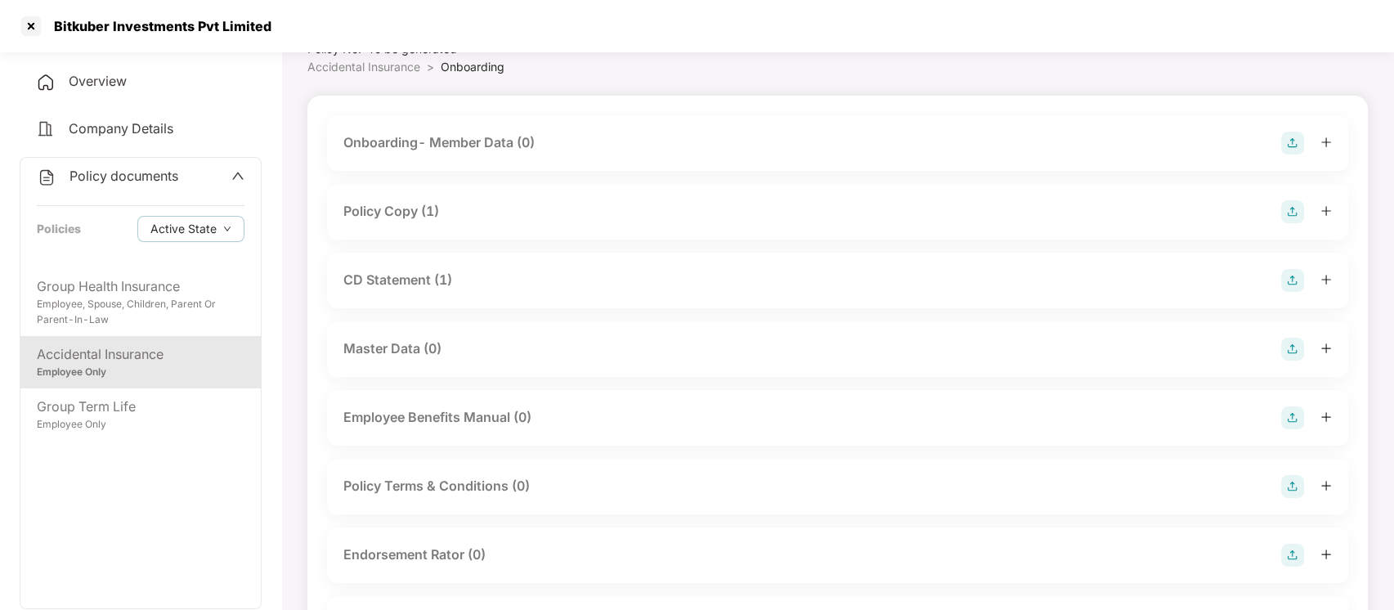
click at [406, 218] on div "Policy Copy (1)" at bounding box center [391, 211] width 96 height 20
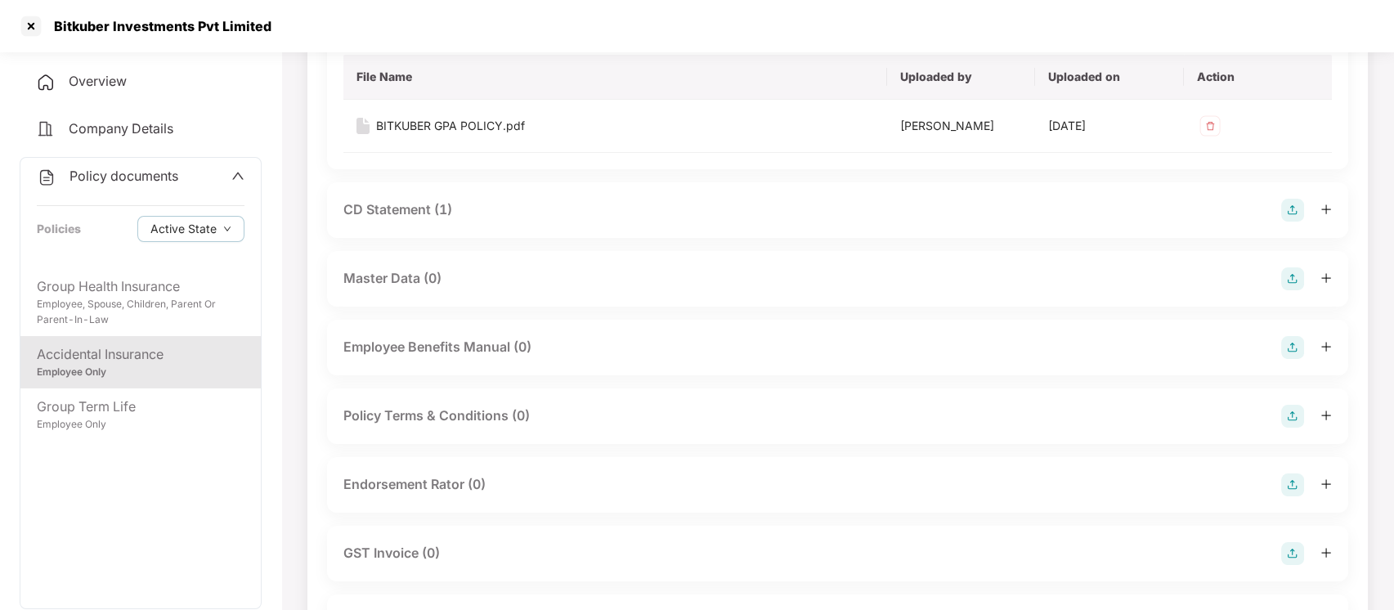
scroll to position [259, 0]
click at [476, 119] on div "BITKUBER GPA POLICY.pdf" at bounding box center [450, 123] width 149 height 18
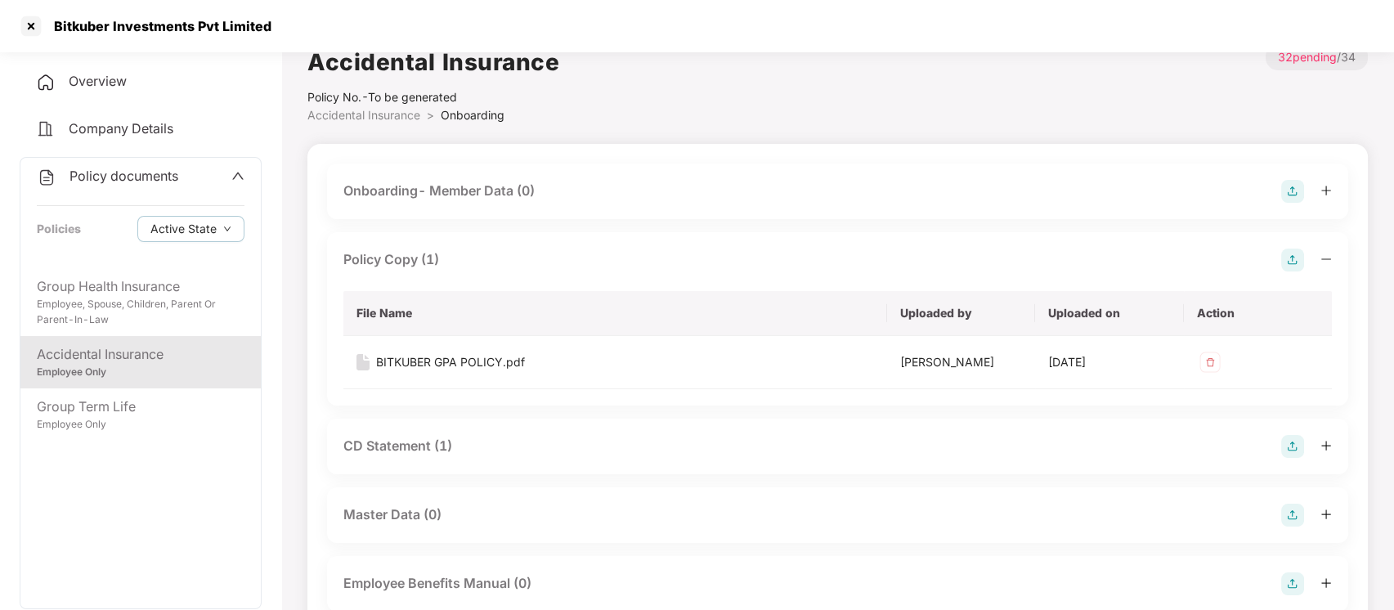
scroll to position [0, 0]
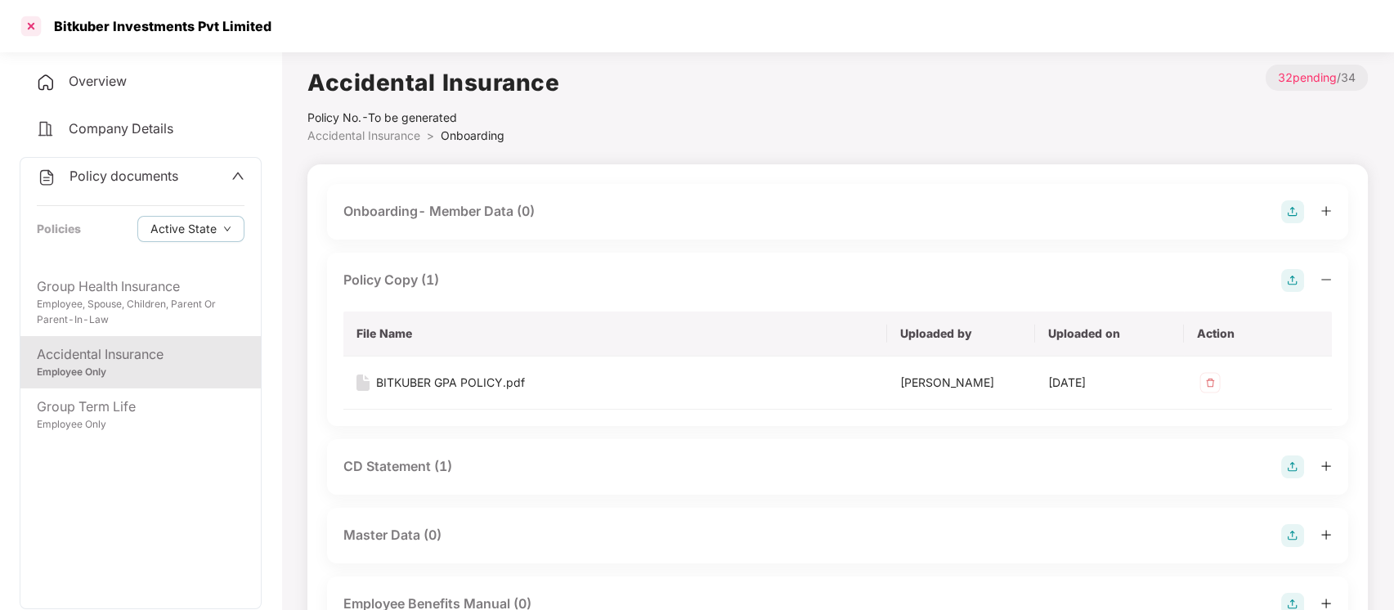
click at [30, 29] on div at bounding box center [31, 26] width 26 height 26
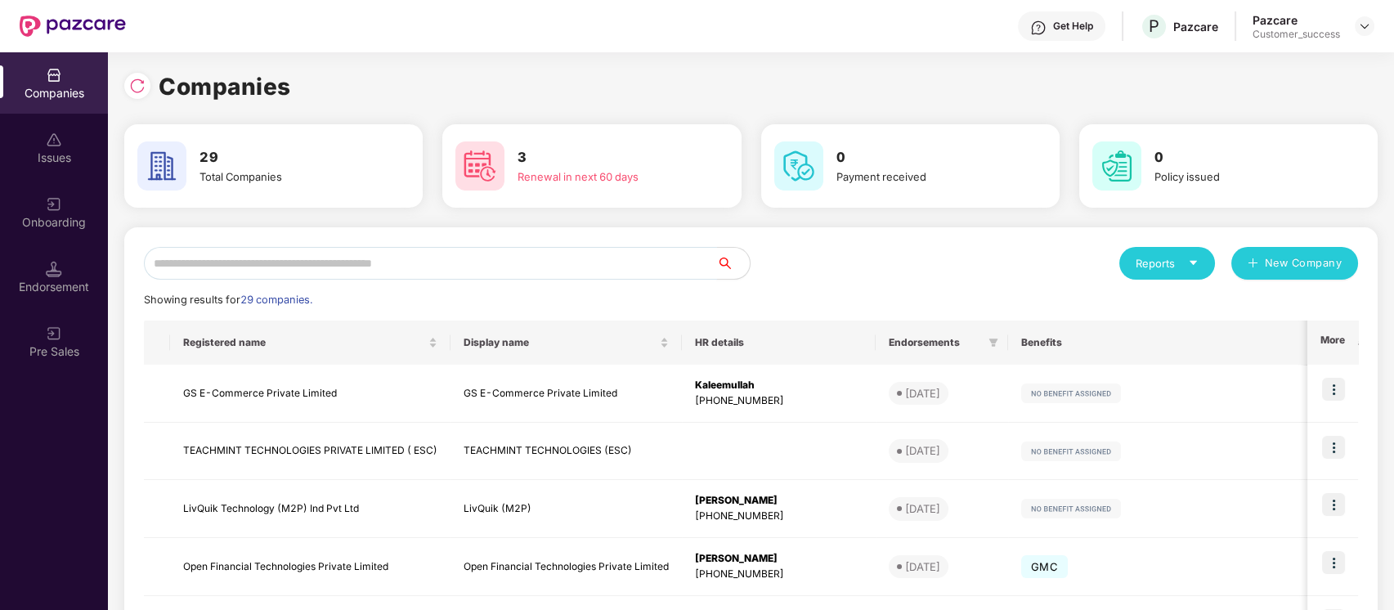
click at [504, 253] on input "text" at bounding box center [430, 263] width 573 height 33
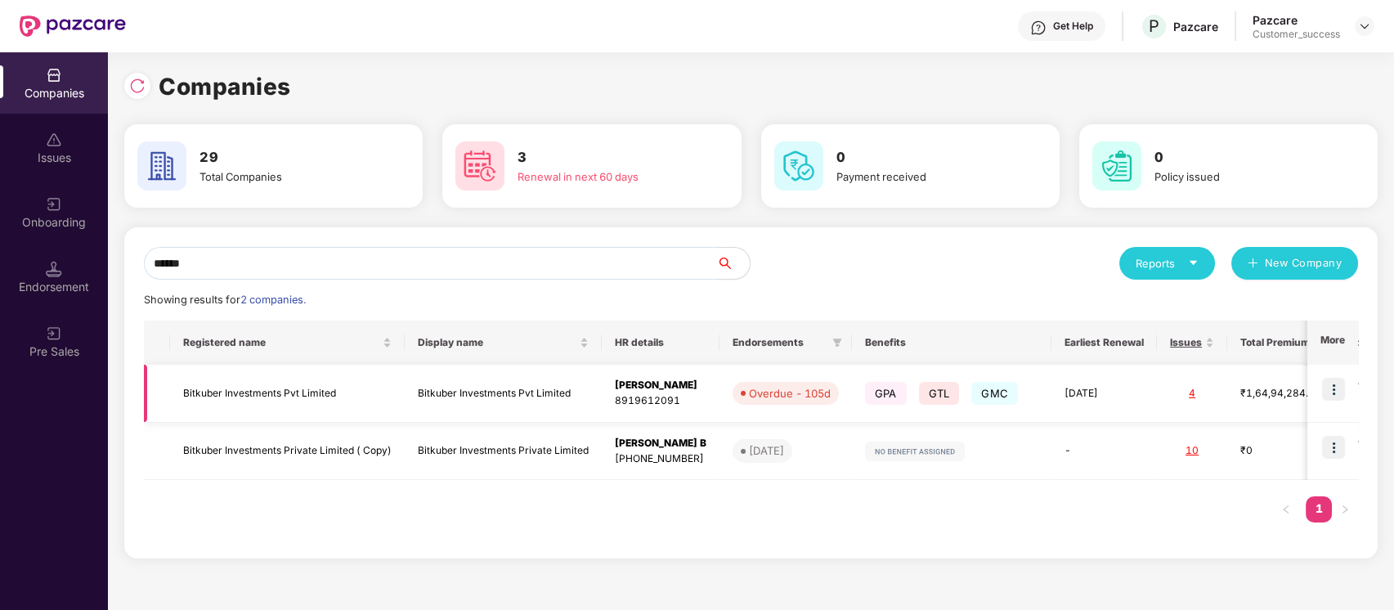
type input "******"
click at [1334, 389] on img at bounding box center [1333, 389] width 23 height 23
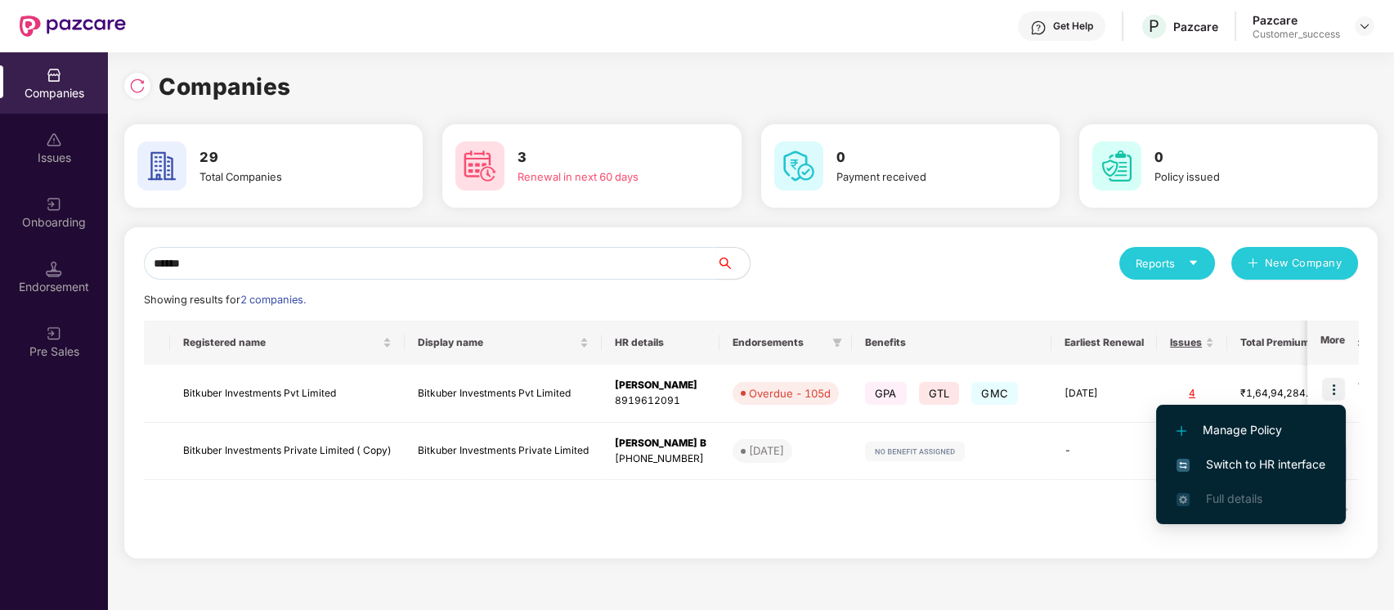
click at [1288, 464] on span "Switch to HR interface" at bounding box center [1250, 464] width 149 height 18
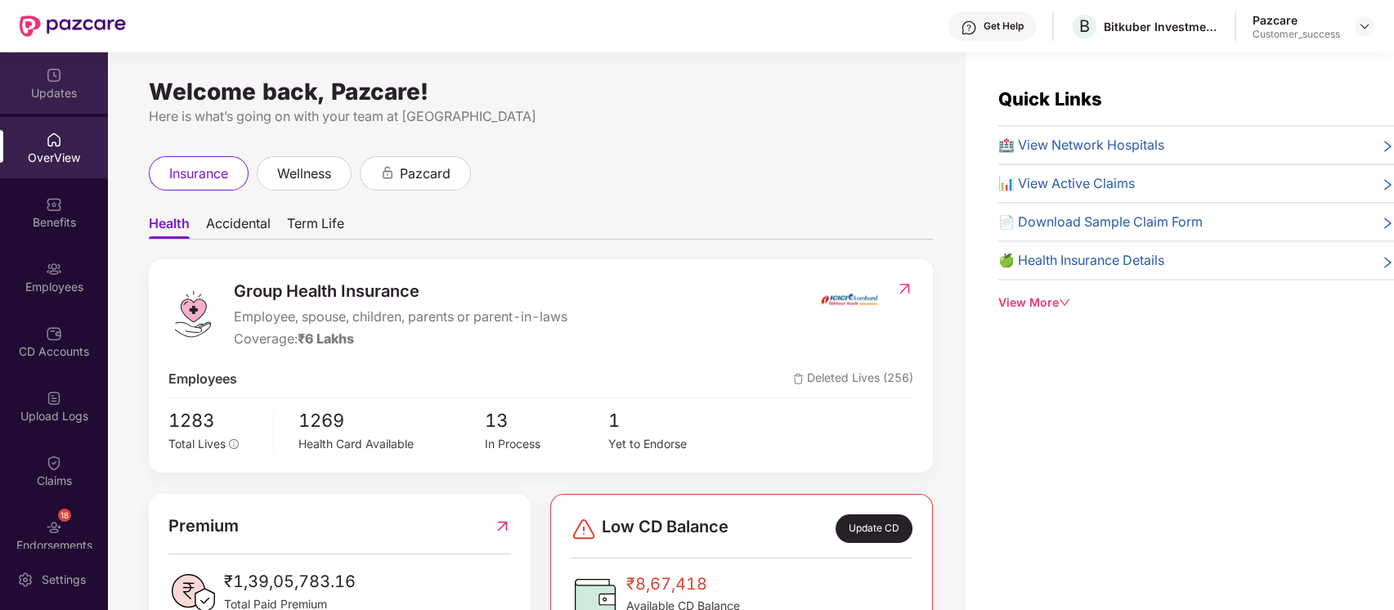
click at [78, 73] on div "Updates" at bounding box center [54, 82] width 108 height 61
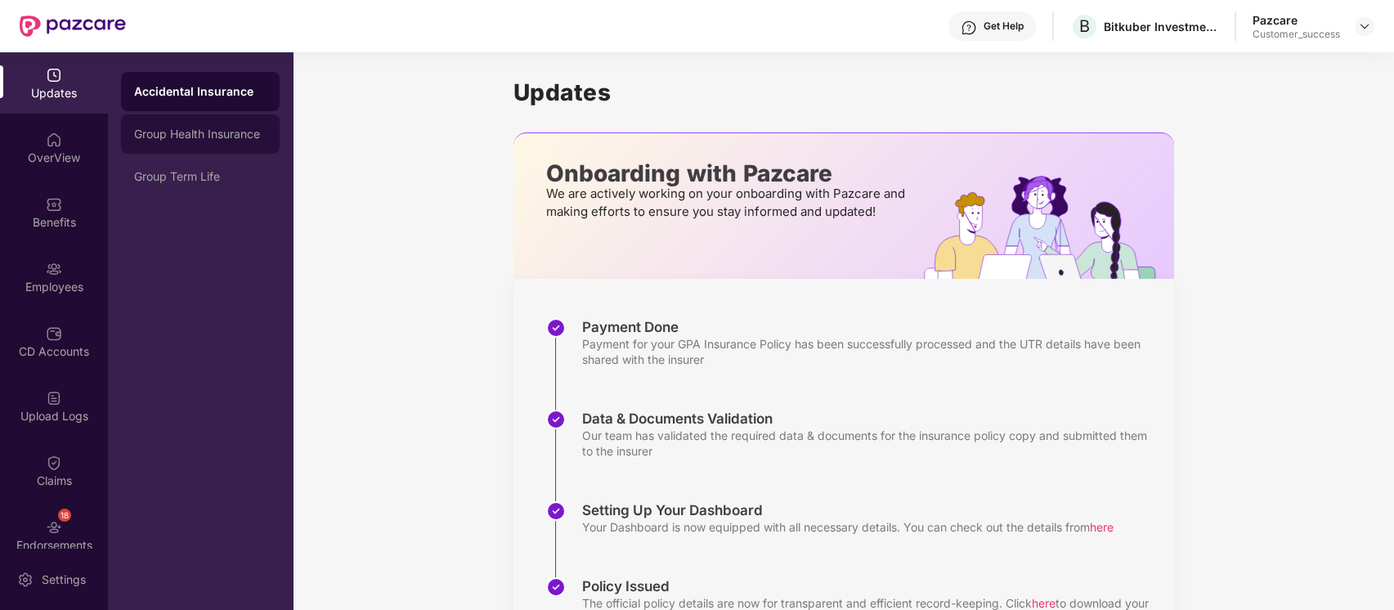
click at [194, 128] on div "Group Health Insurance" at bounding box center [200, 134] width 132 height 13
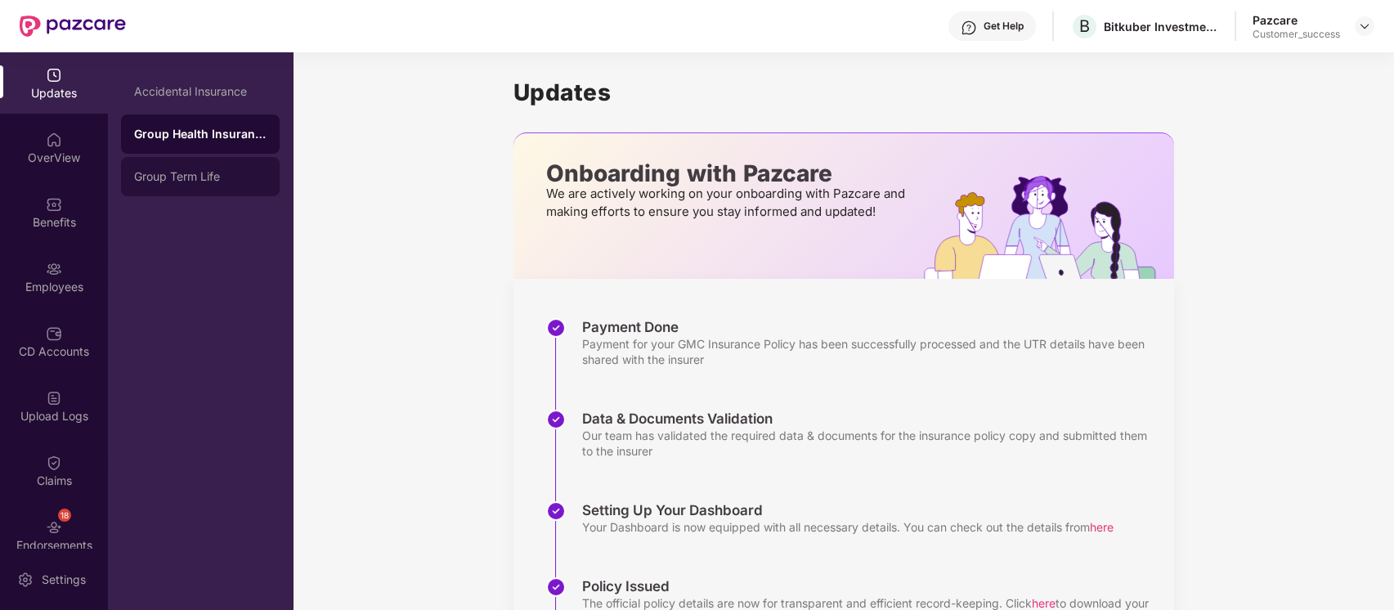
click at [210, 174] on div "Group Term Life" at bounding box center [200, 176] width 132 height 13
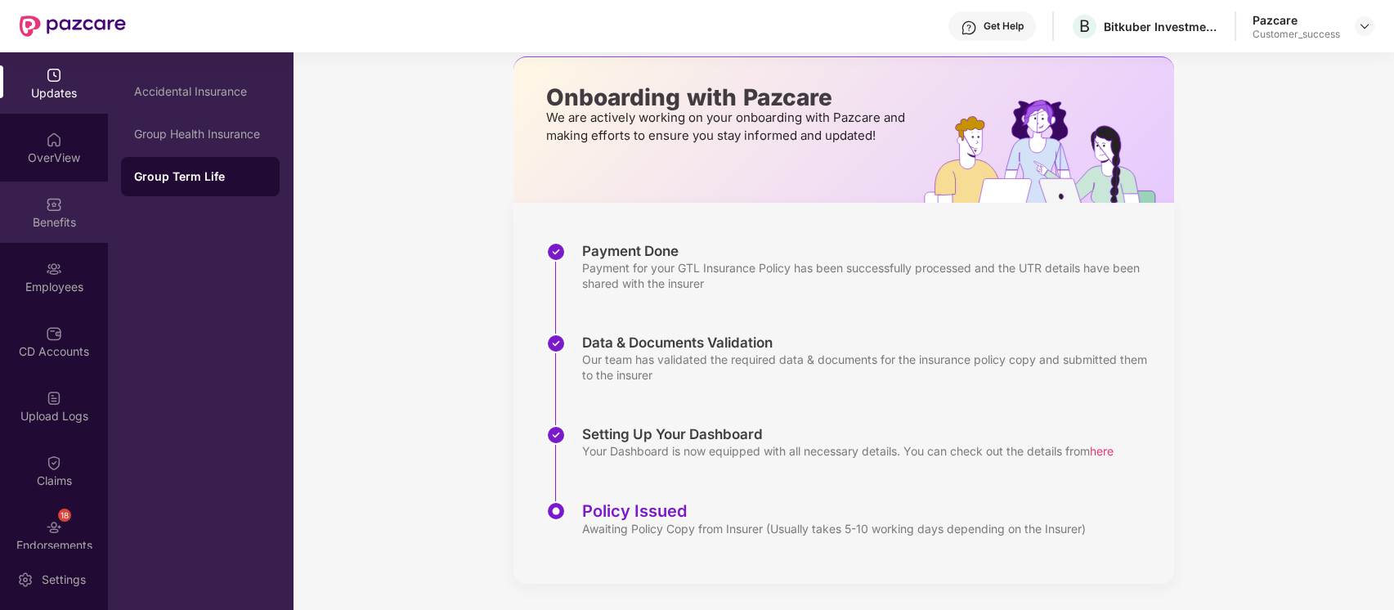
click at [66, 206] on div "Benefits" at bounding box center [54, 211] width 108 height 61
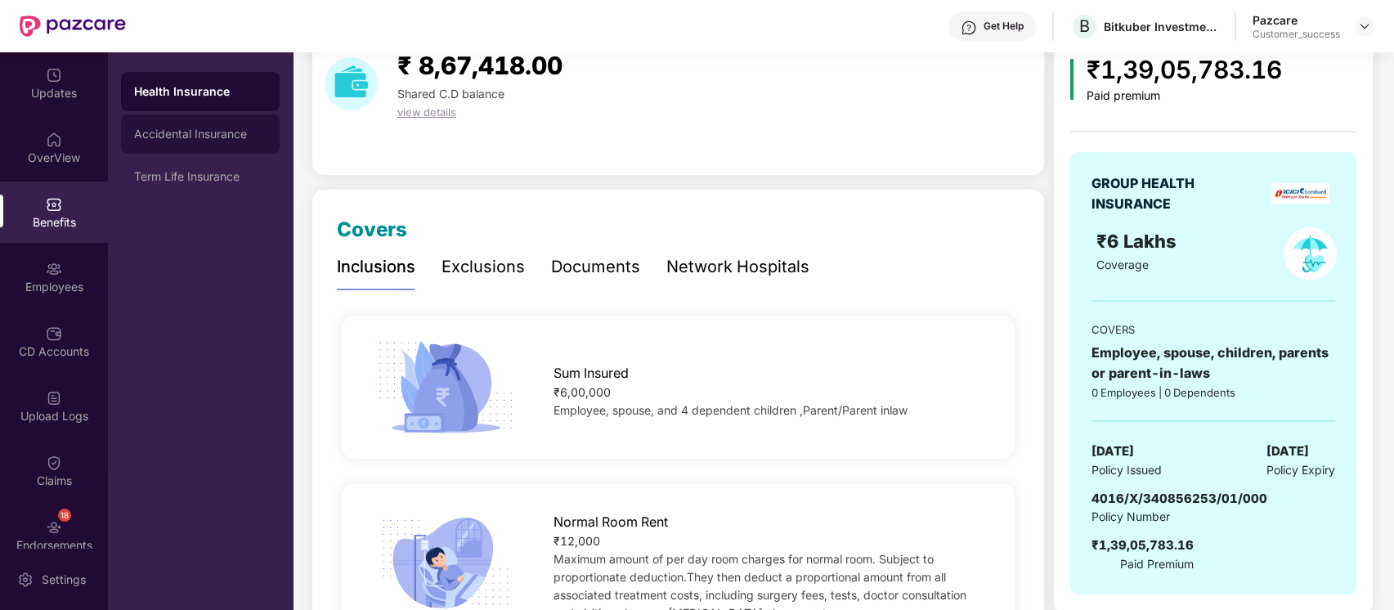
click at [209, 124] on div "Accidental Insurance" at bounding box center [200, 133] width 159 height 39
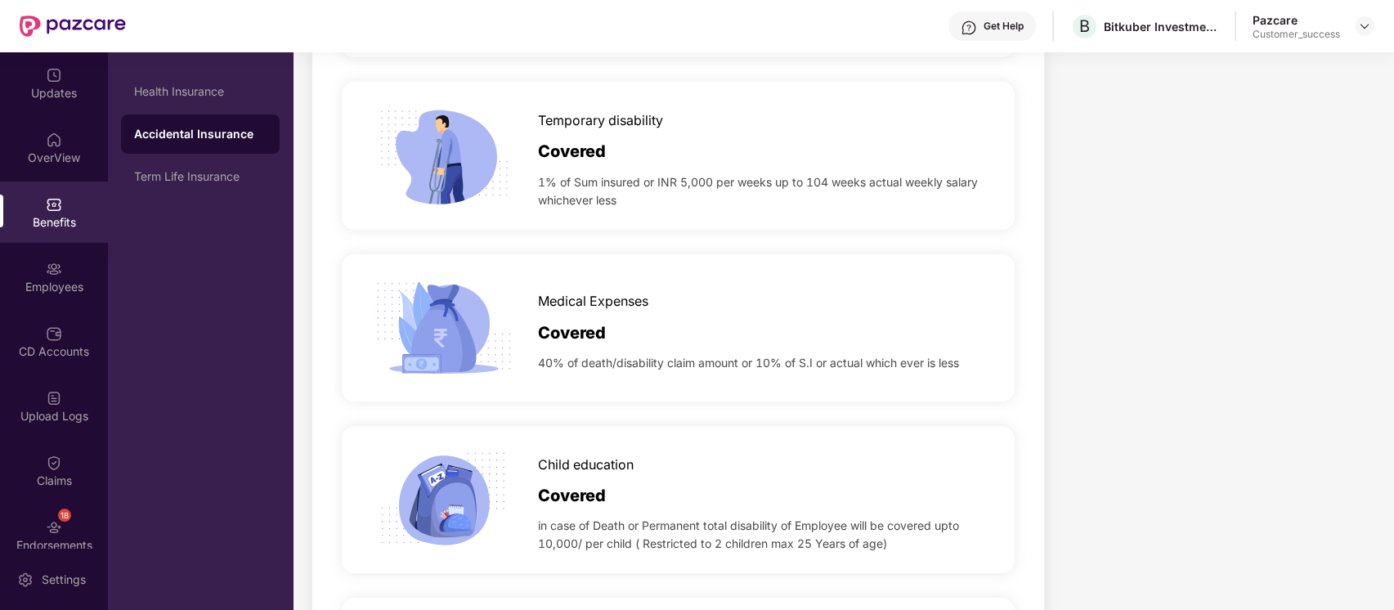
scroll to position [0, 0]
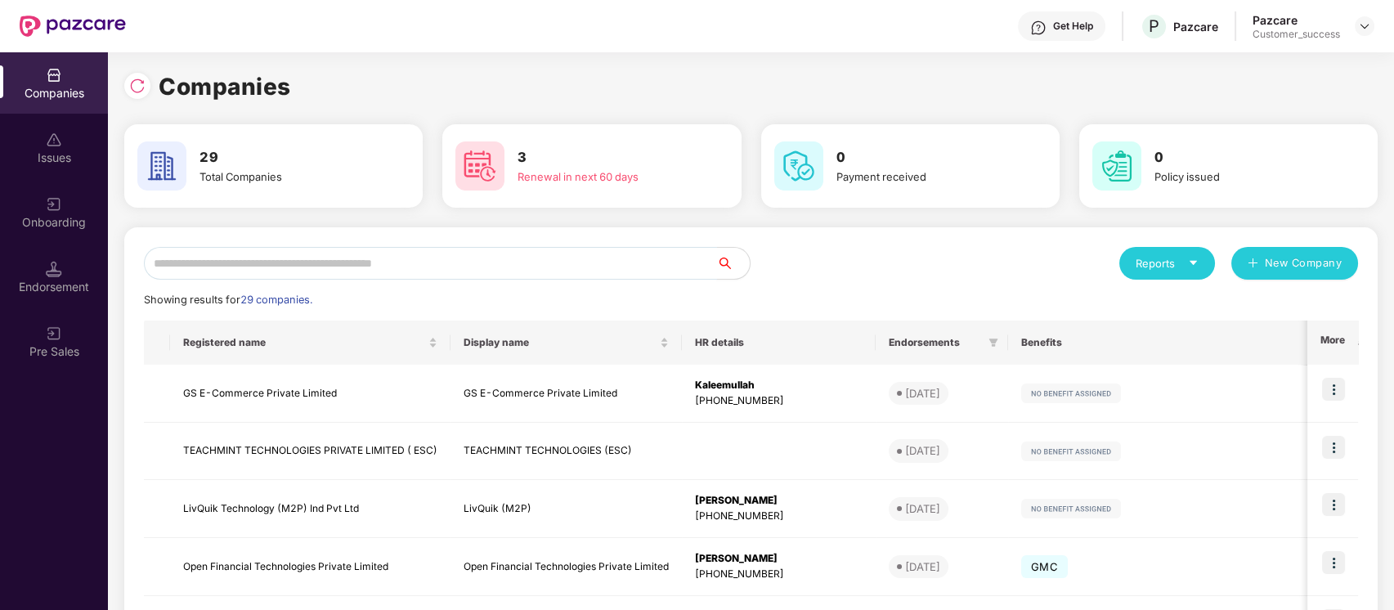
click at [422, 271] on input "text" at bounding box center [430, 263] width 573 height 33
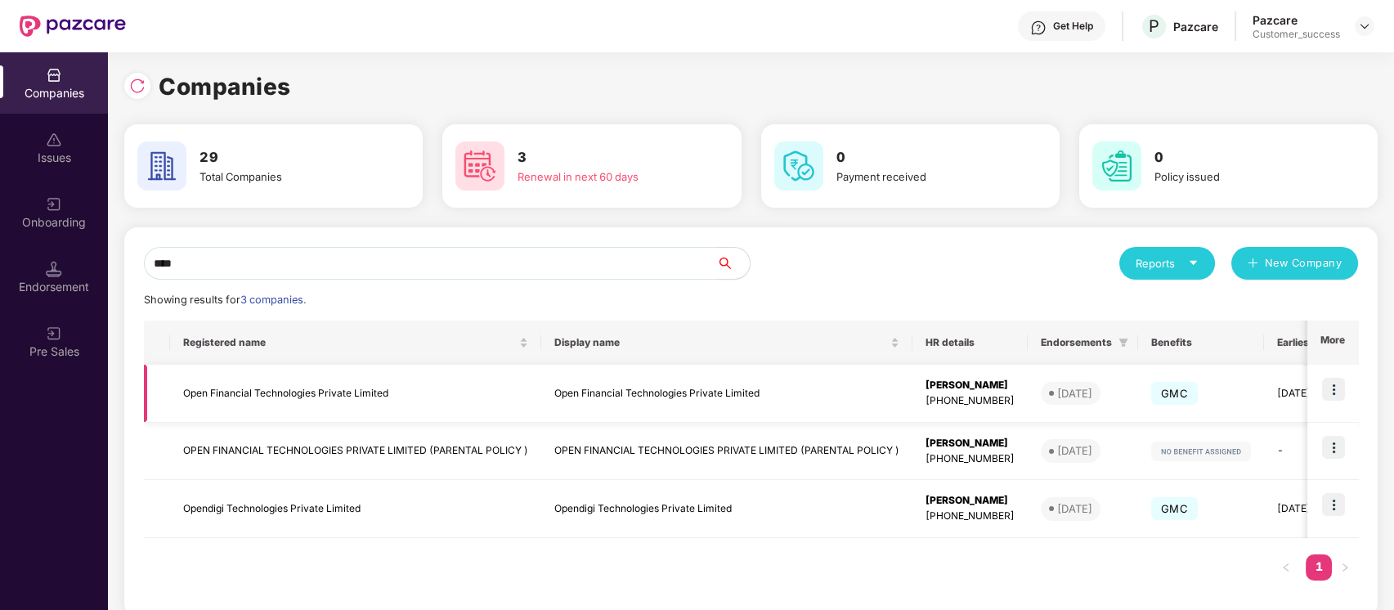
type input "****"
click at [367, 390] on td "Open Financial Technologies Private Limited" at bounding box center [355, 394] width 371 height 58
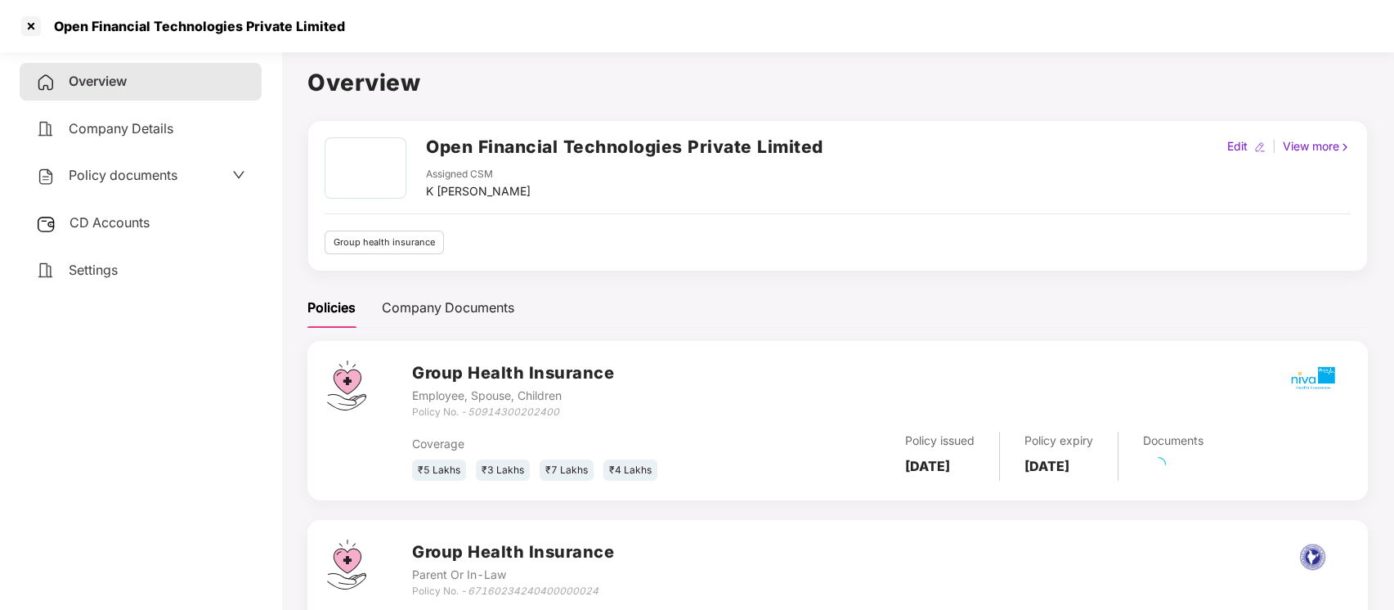
click at [123, 177] on span "Policy documents" at bounding box center [123, 175] width 109 height 16
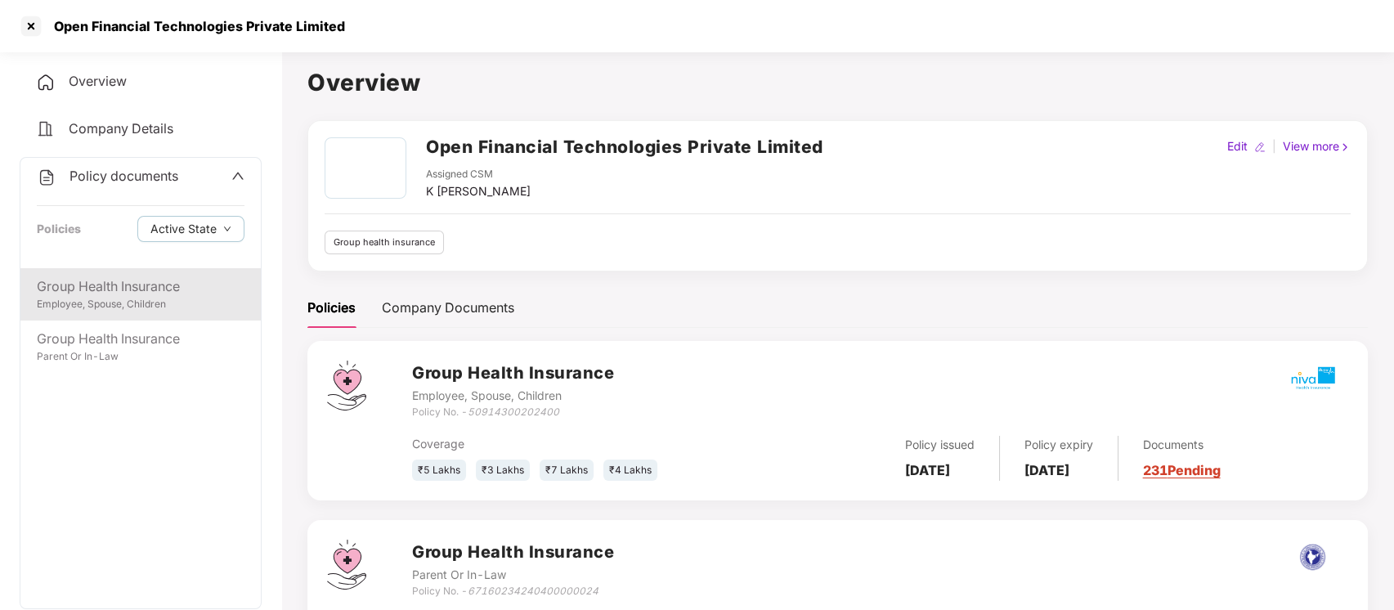
click at [137, 297] on div "Employee, Spouse, Children" at bounding box center [141, 305] width 208 height 16
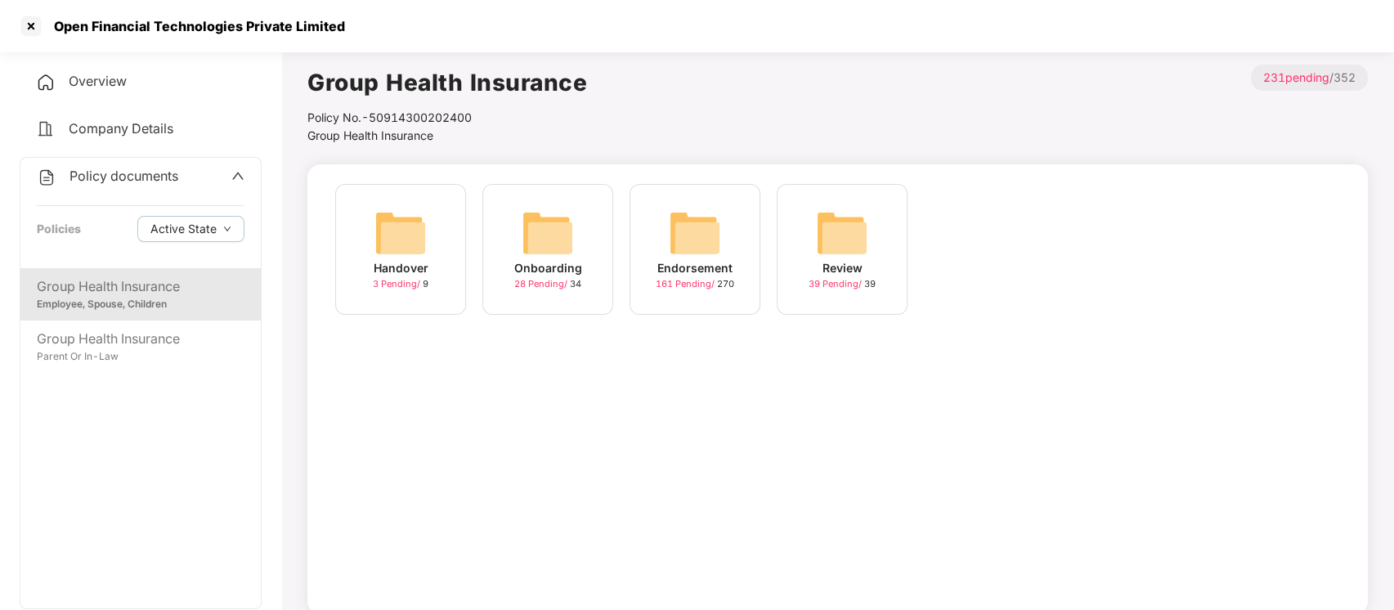
click at [522, 261] on div "Onboarding" at bounding box center [548, 268] width 68 height 18
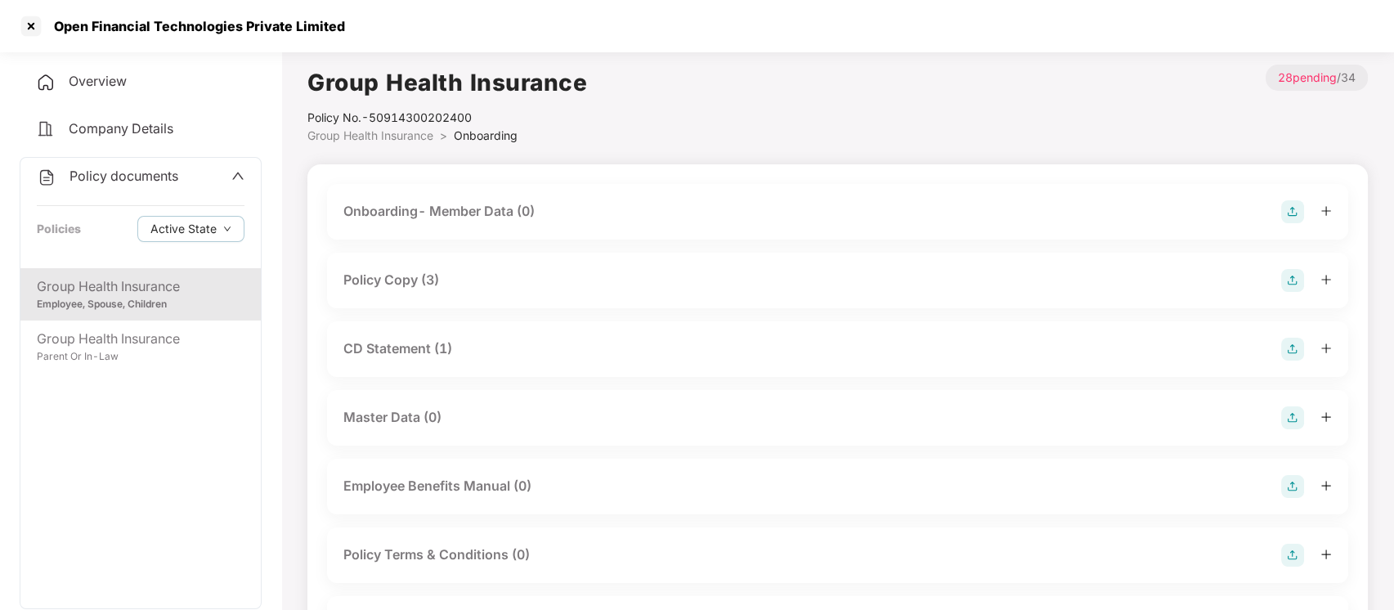
click at [419, 278] on div "Policy Copy (3)" at bounding box center [391, 280] width 96 height 20
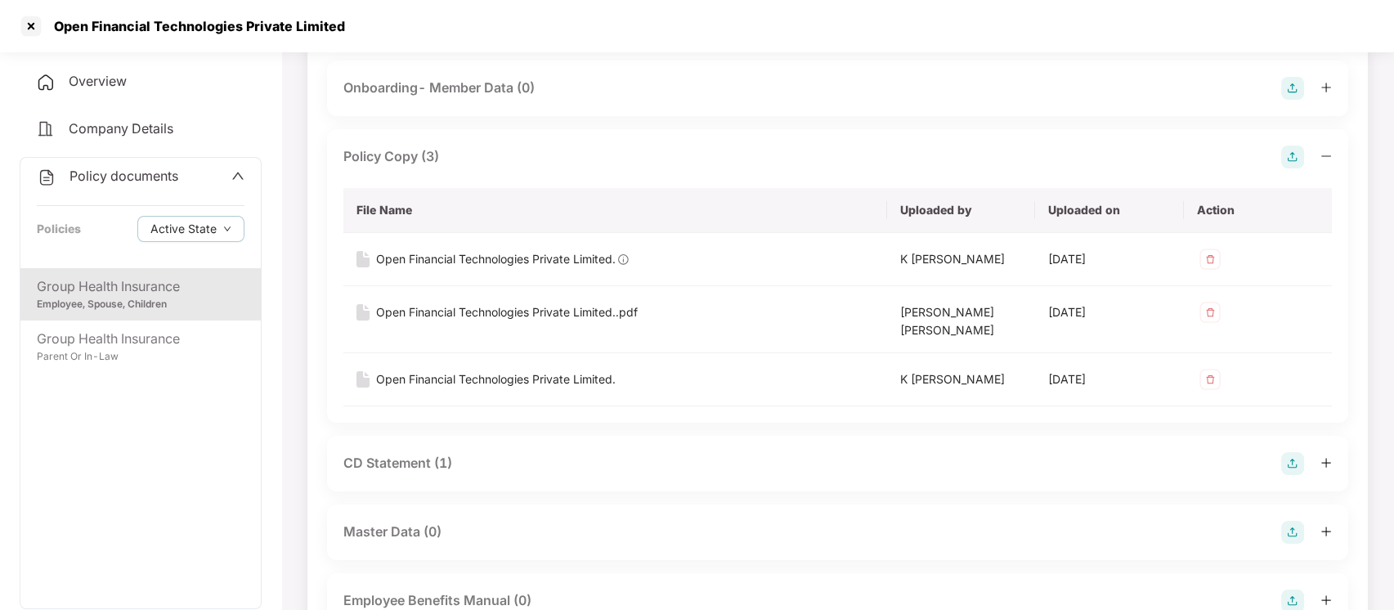
scroll to position [124, 0]
click at [486, 305] on div "Open Financial Technologies Private Limited..pdf" at bounding box center [507, 311] width 262 height 18
click at [504, 318] on div "Open Financial Technologies Private Limited..pdf" at bounding box center [507, 311] width 262 height 18
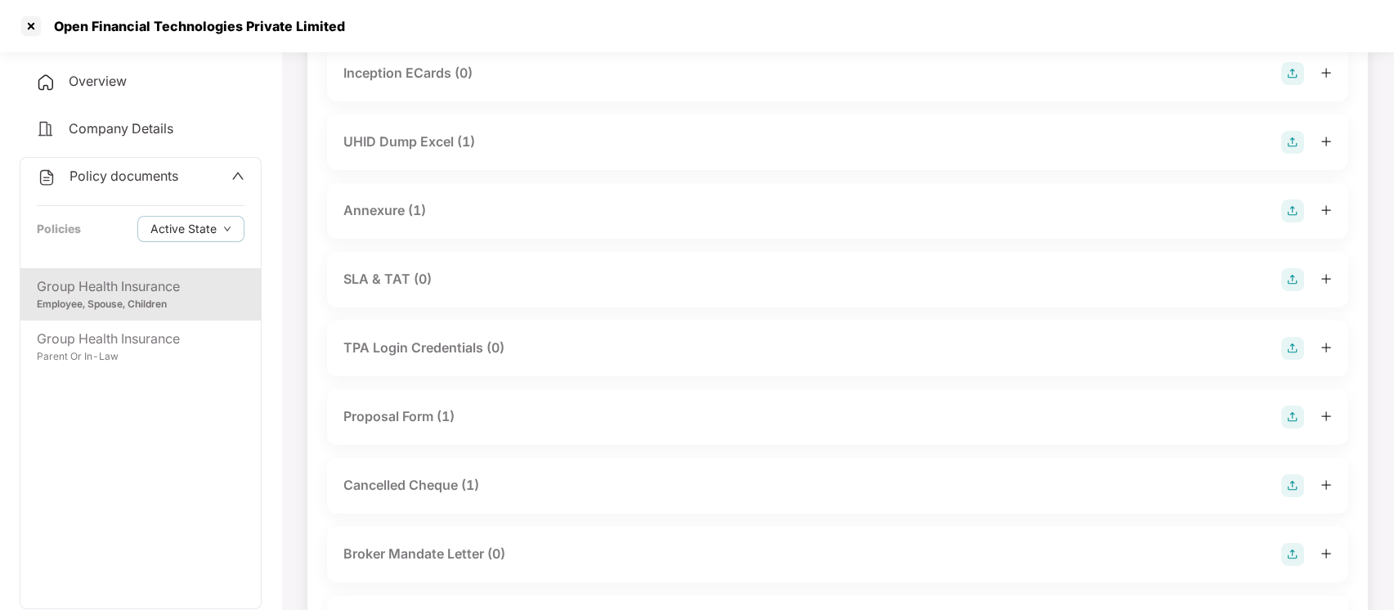
scroll to position [995, 0]
click at [442, 199] on div "Annexure (1)" at bounding box center [837, 210] width 988 height 23
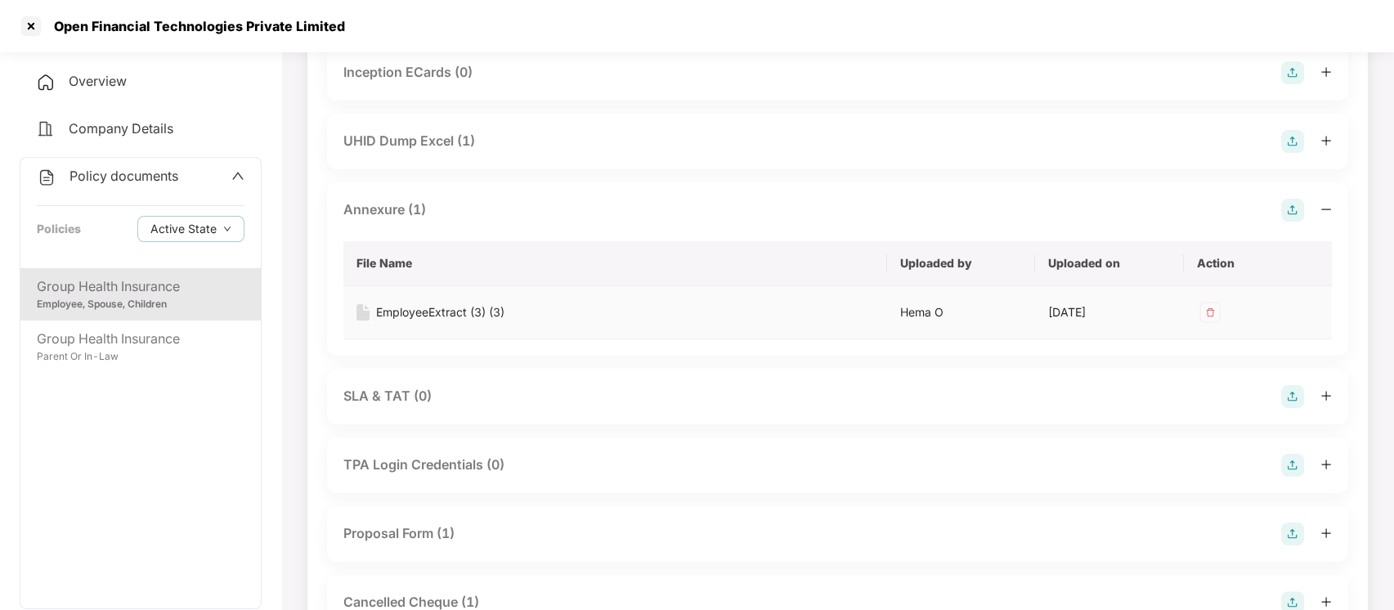
click at [424, 303] on div "EmployeeExtract (3) (3)" at bounding box center [440, 312] width 128 height 18
